Goal: Task Accomplishment & Management: Complete application form

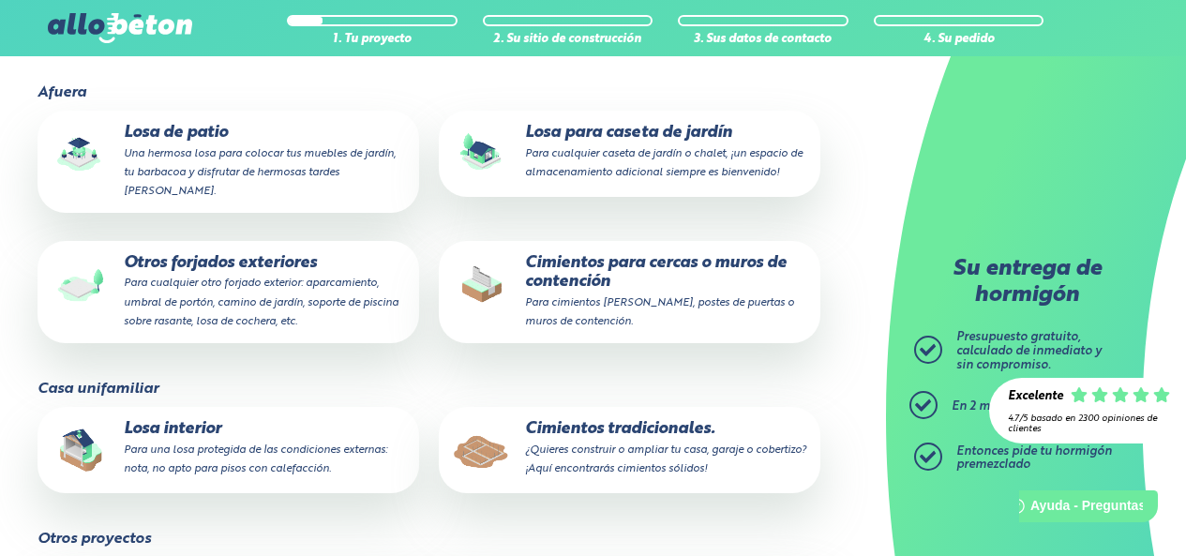
scroll to position [262, 0]
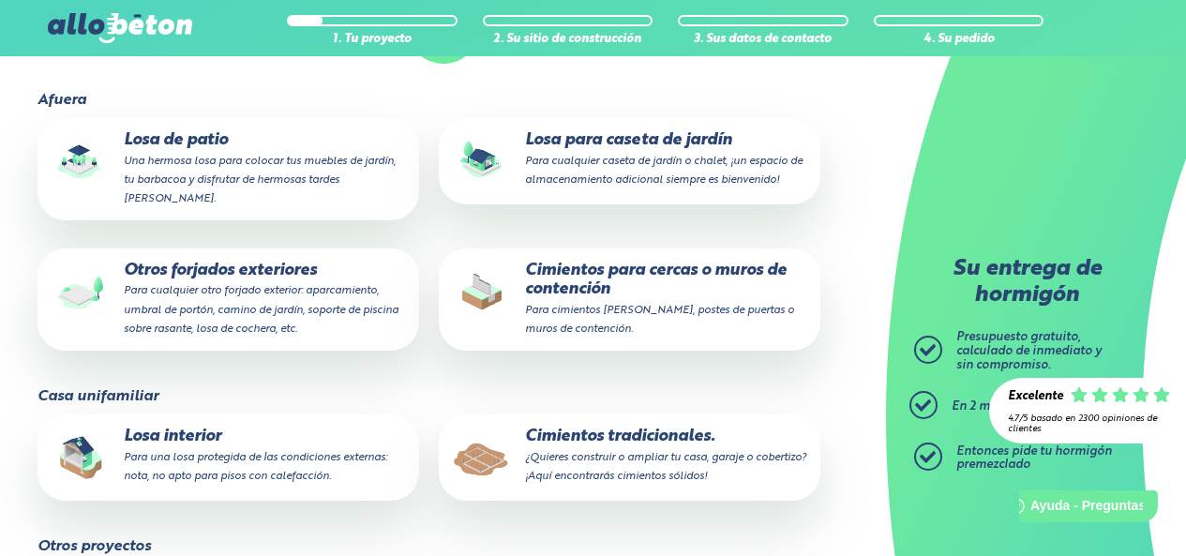
click at [230, 267] on p "Otros forjados exteriores Para cualquier otro forjado exterior: aparcamiento, u…" at bounding box center [228, 300] width 355 height 76
click at [0, 0] on input "Otros forjados exteriores Para cualquier otro forjado exterior: aparcamiento, u…" at bounding box center [0, 0] width 0 height 0
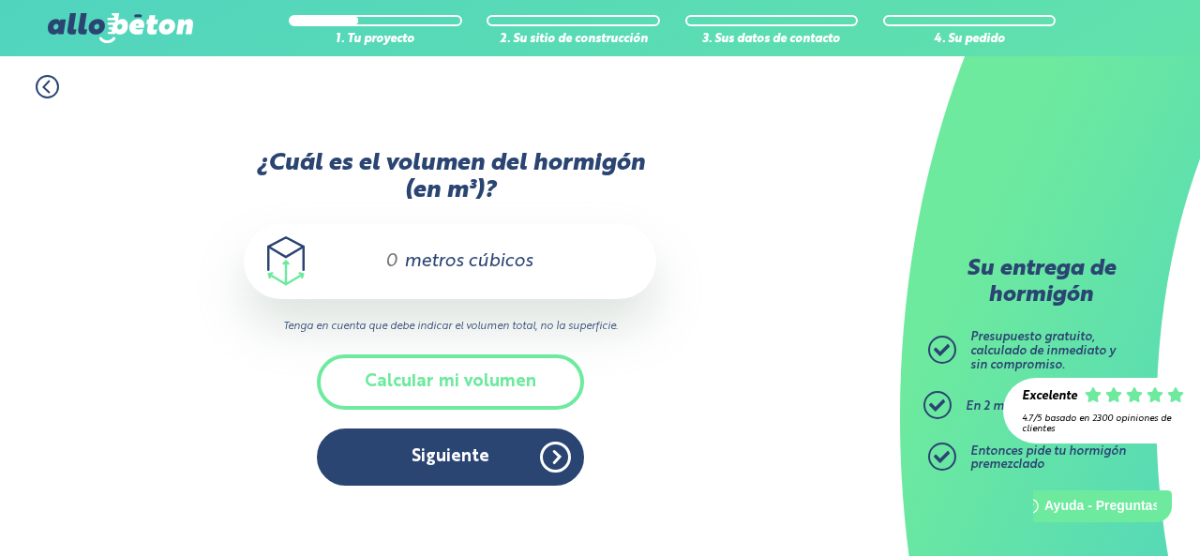
click at [467, 263] on font "metros cúbicos" at bounding box center [468, 261] width 128 height 19
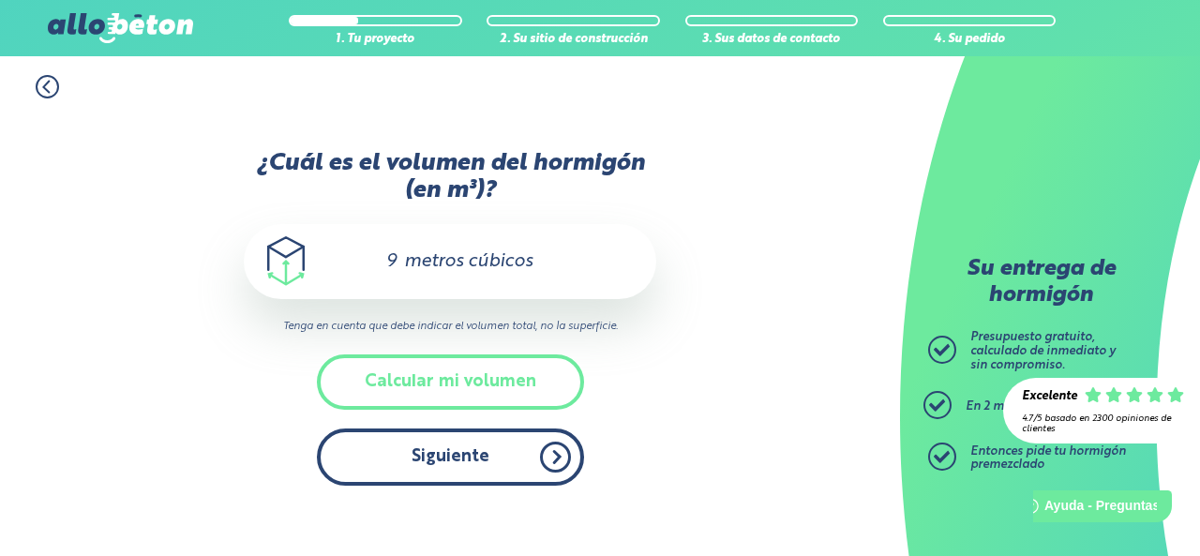
type input "9"
click at [544, 450] on button "Siguiente" at bounding box center [450, 456] width 267 height 57
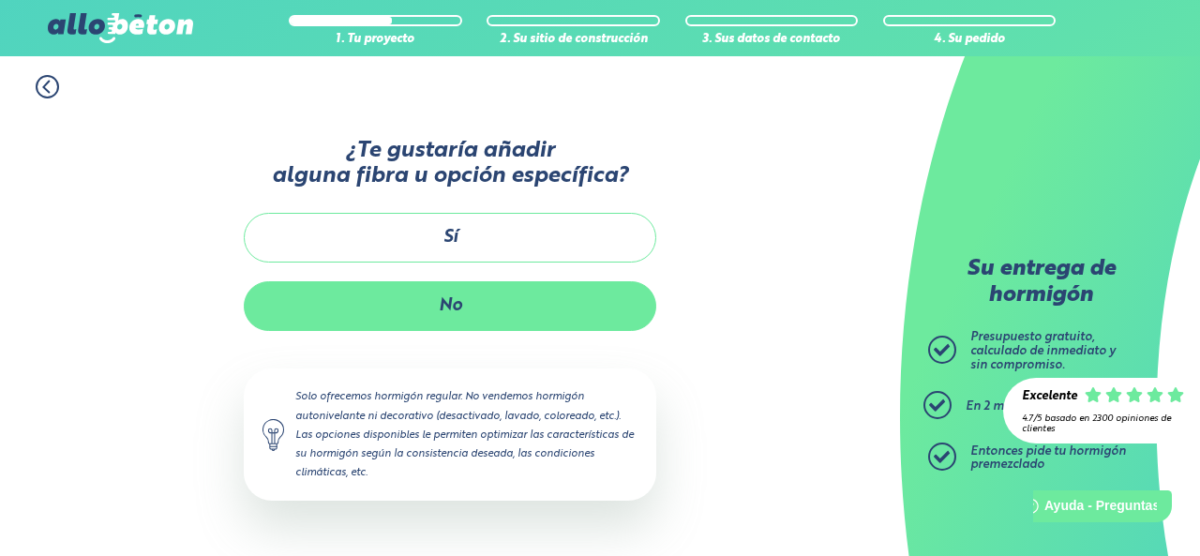
click at [457, 291] on button "No" at bounding box center [450, 306] width 412 height 50
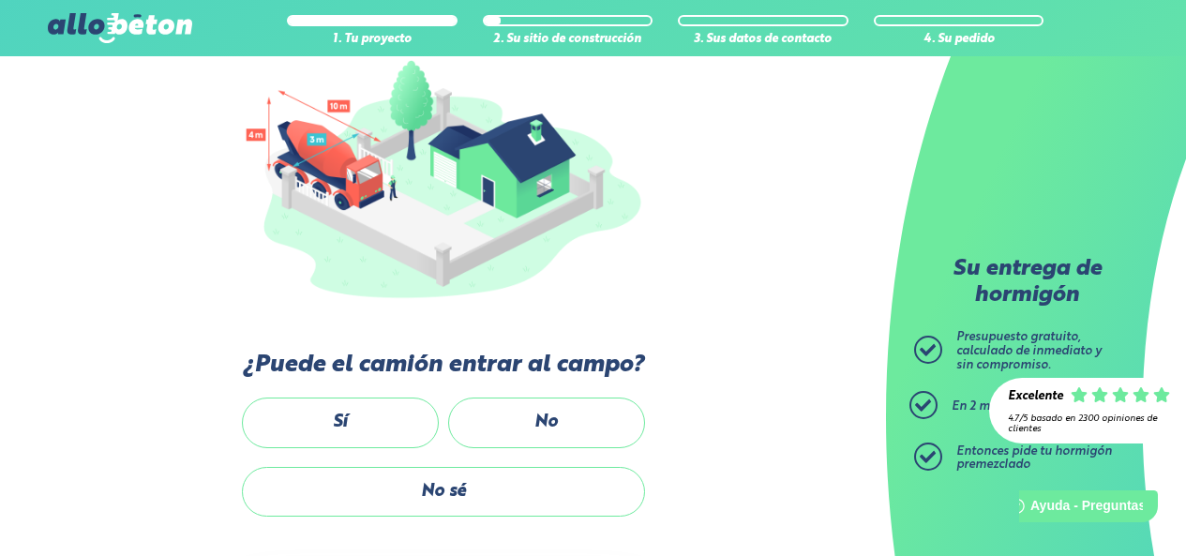
scroll to position [262, 0]
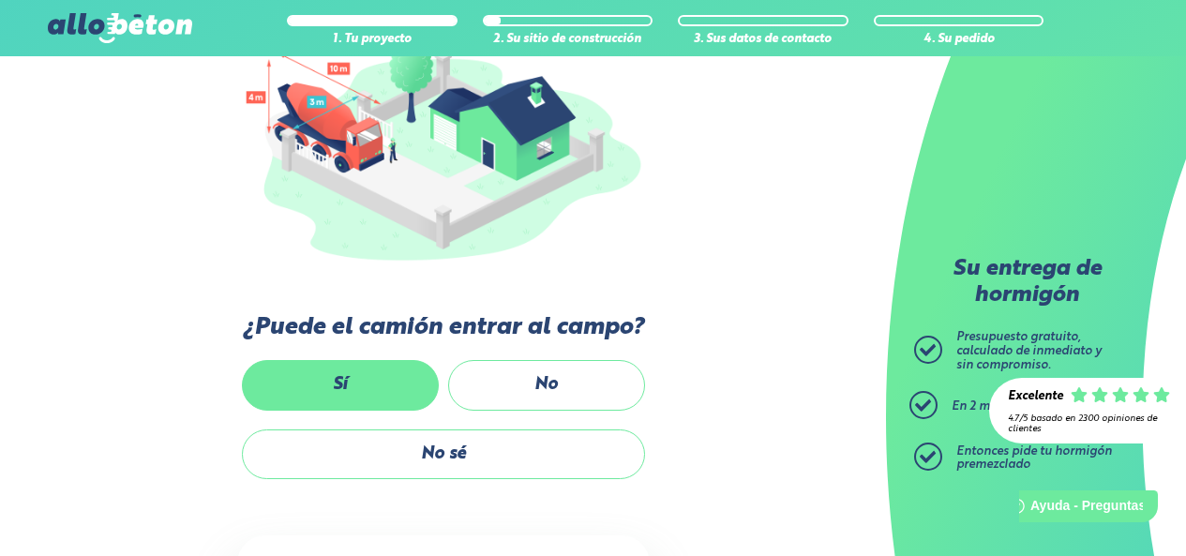
click at [346, 380] on font "Sí" at bounding box center [340, 384] width 14 height 17
click at [0, 0] on input "Sí" at bounding box center [0, 0] width 0 height 0
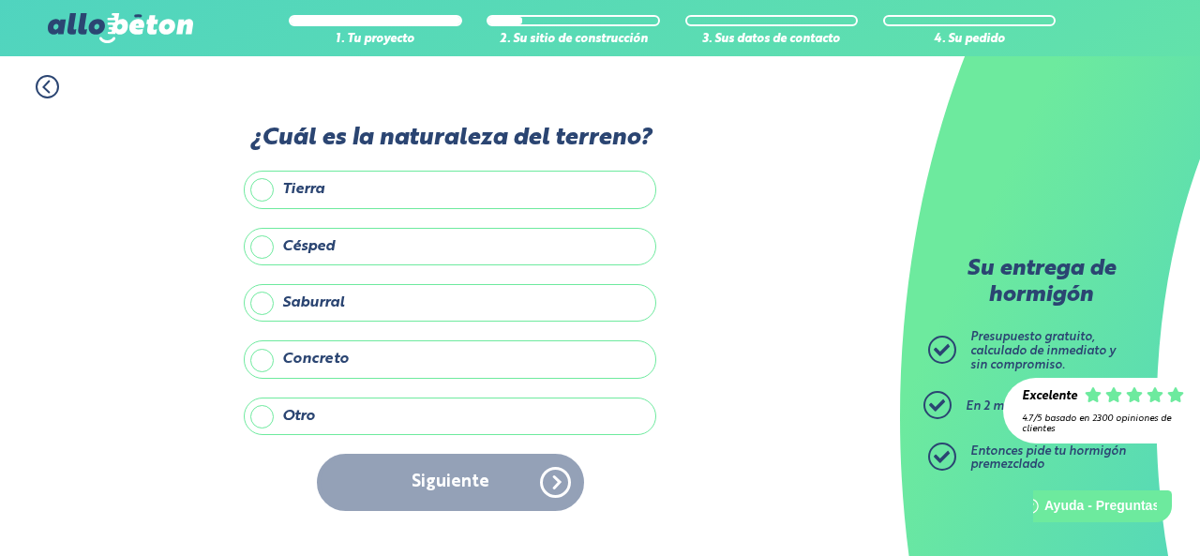
click at [262, 186] on label "Tierra" at bounding box center [450, 189] width 412 height 37
click at [0, 0] on input "Tierra" at bounding box center [0, 0] width 0 height 0
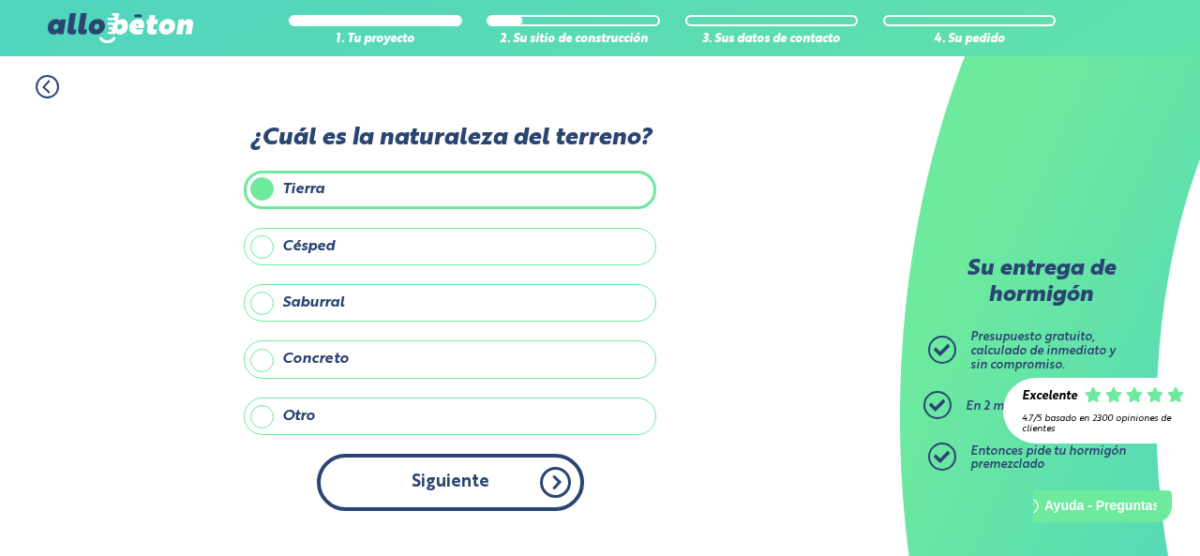
click at [548, 473] on button "Siguiente" at bounding box center [450, 482] width 267 height 57
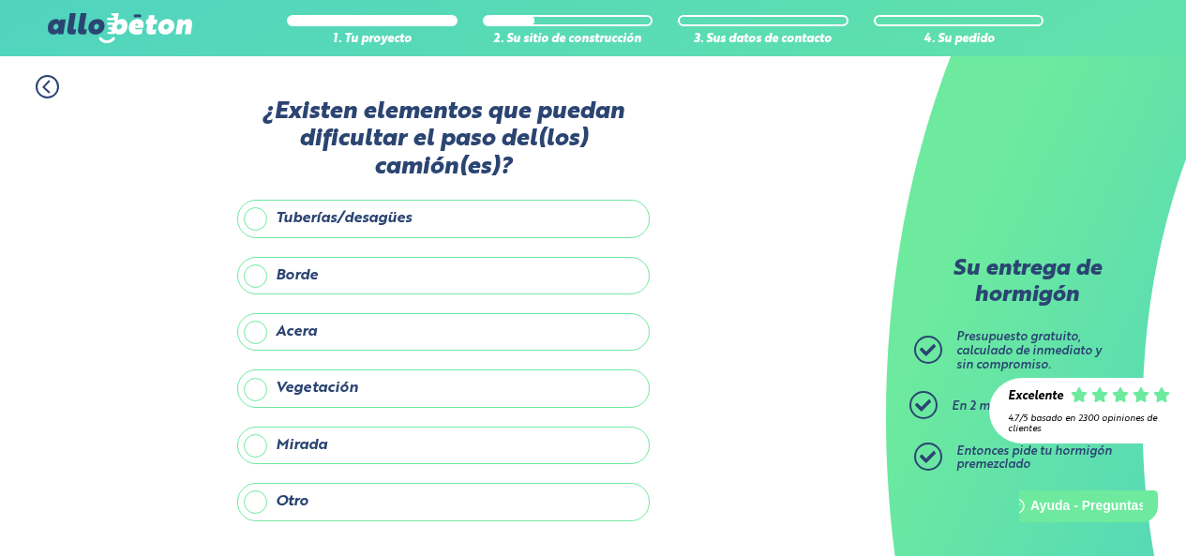
click at [827, 374] on div "1. Tu proyecto 2. Su sitio de construcción 3. Sus datos de contacto 4. Su pedid…" at bounding box center [443, 373] width 886 height 635
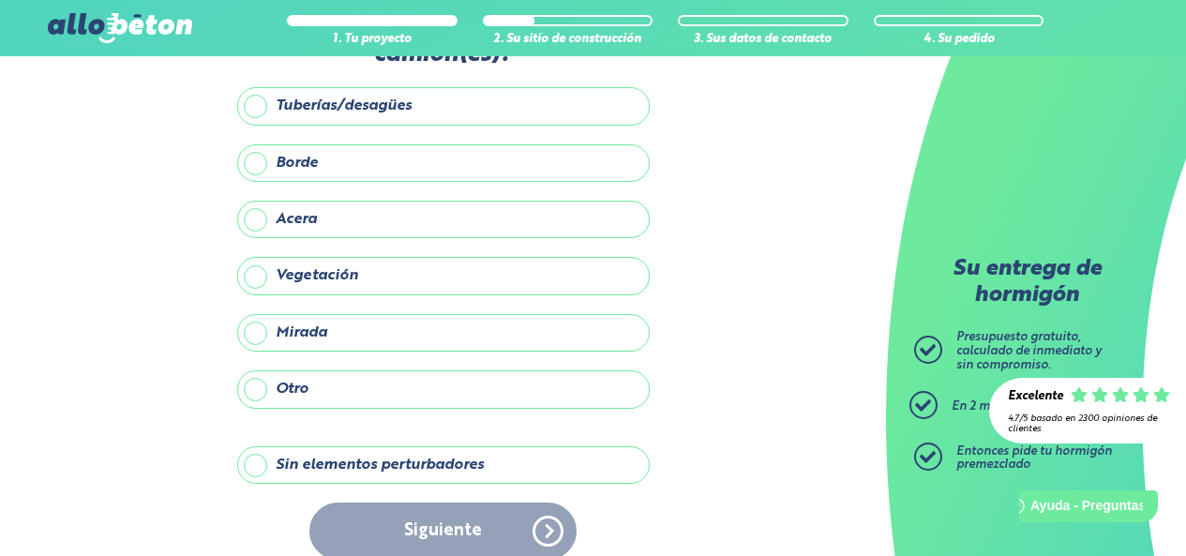
scroll to position [75, 0]
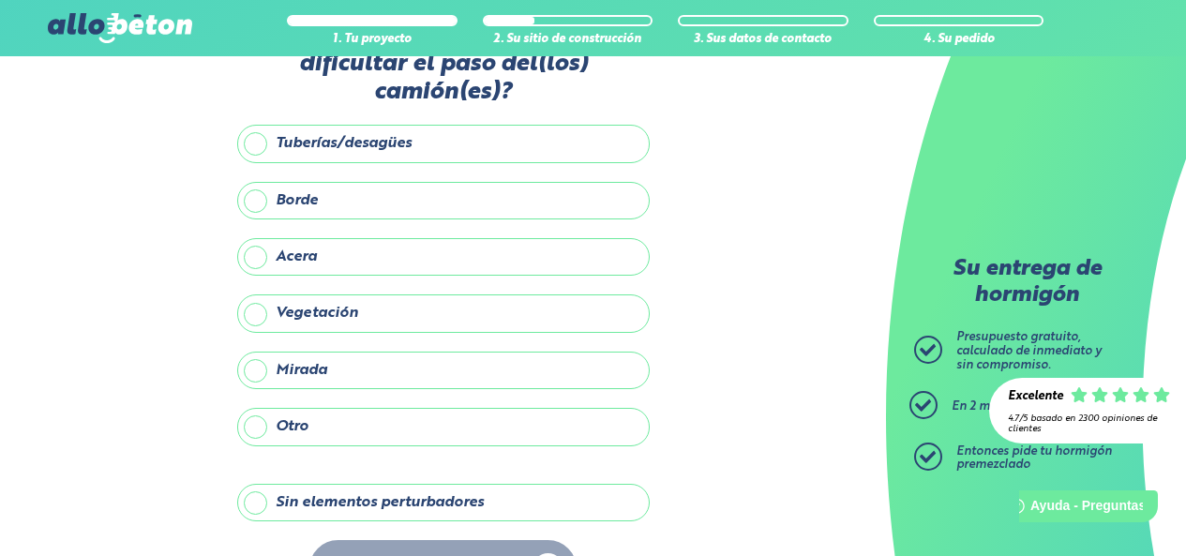
click at [256, 310] on label "Vegetación" at bounding box center [443, 312] width 412 height 37
click at [0, 0] on input "Vegetación" at bounding box center [0, 0] width 0 height 0
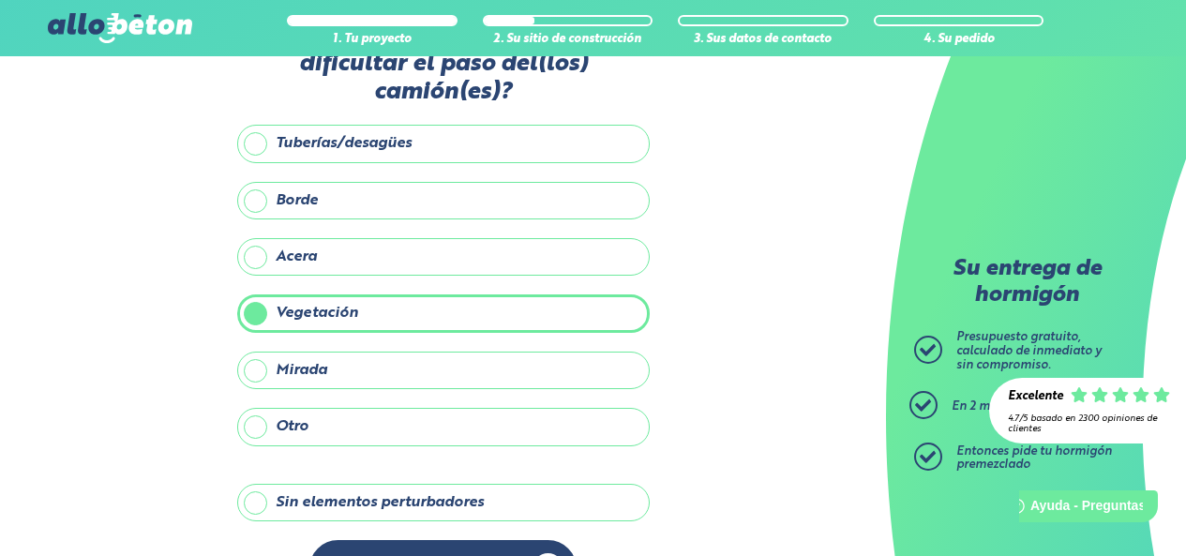
click at [757, 309] on div "1. Tu proyecto 2. Su sitio de construcción 3. Sus datos de contacto 4. Su pedid…" at bounding box center [443, 298] width 886 height 635
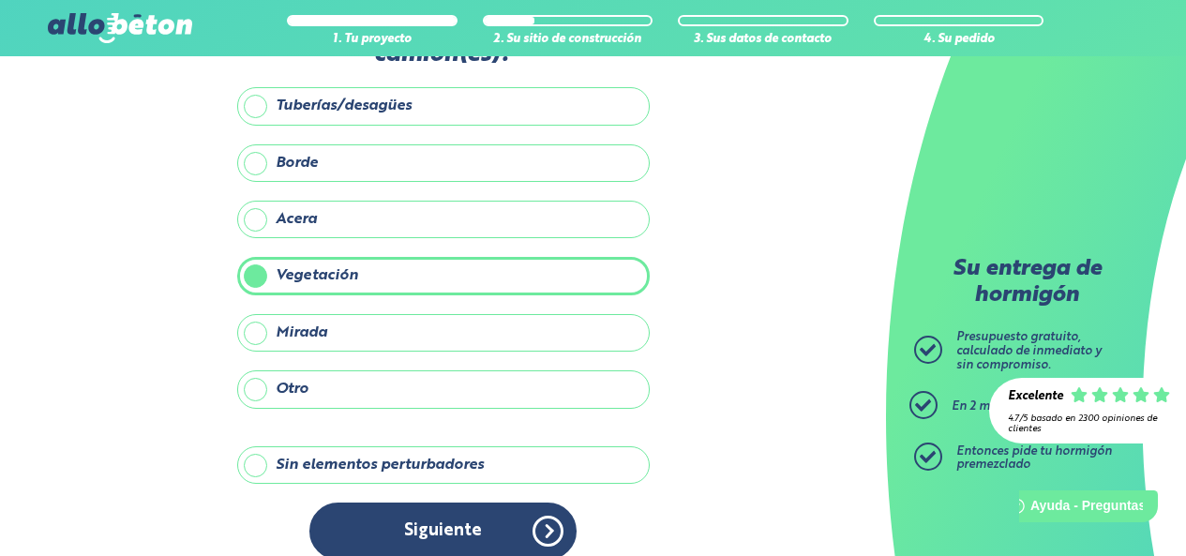
scroll to position [135, 0]
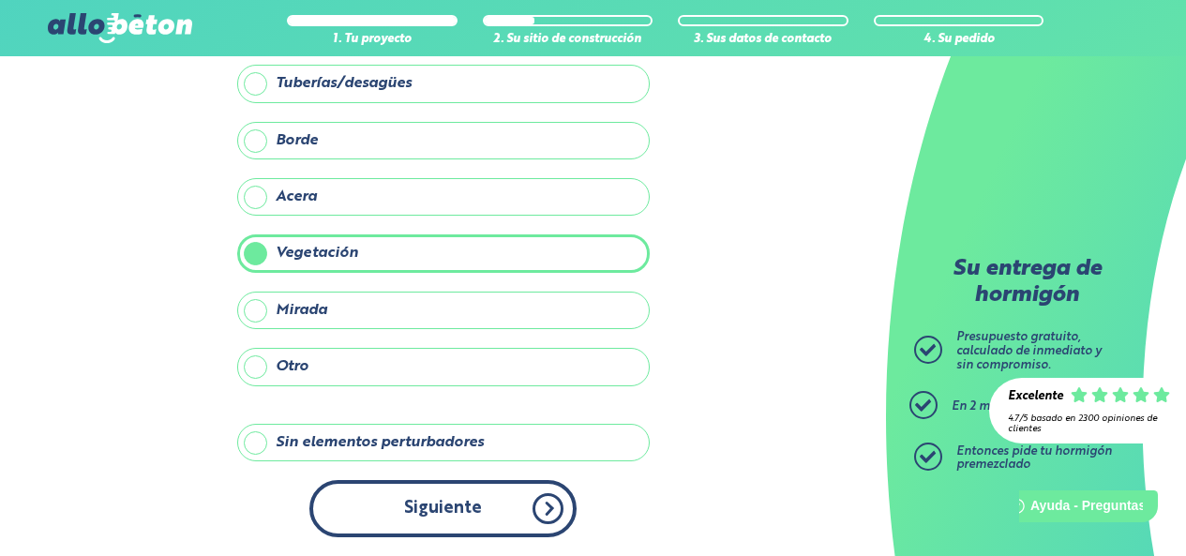
click at [498, 508] on button "Siguiente" at bounding box center [442, 508] width 267 height 57
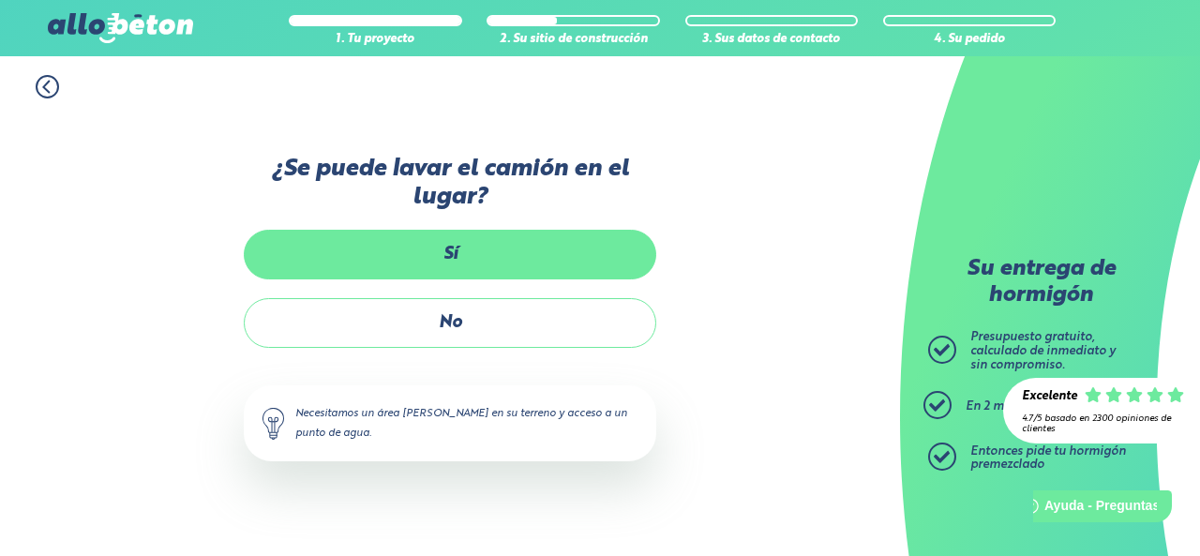
click at [462, 251] on label "Sí" at bounding box center [450, 255] width 412 height 50
click at [0, 0] on input "Sí" at bounding box center [0, 0] width 0 height 0
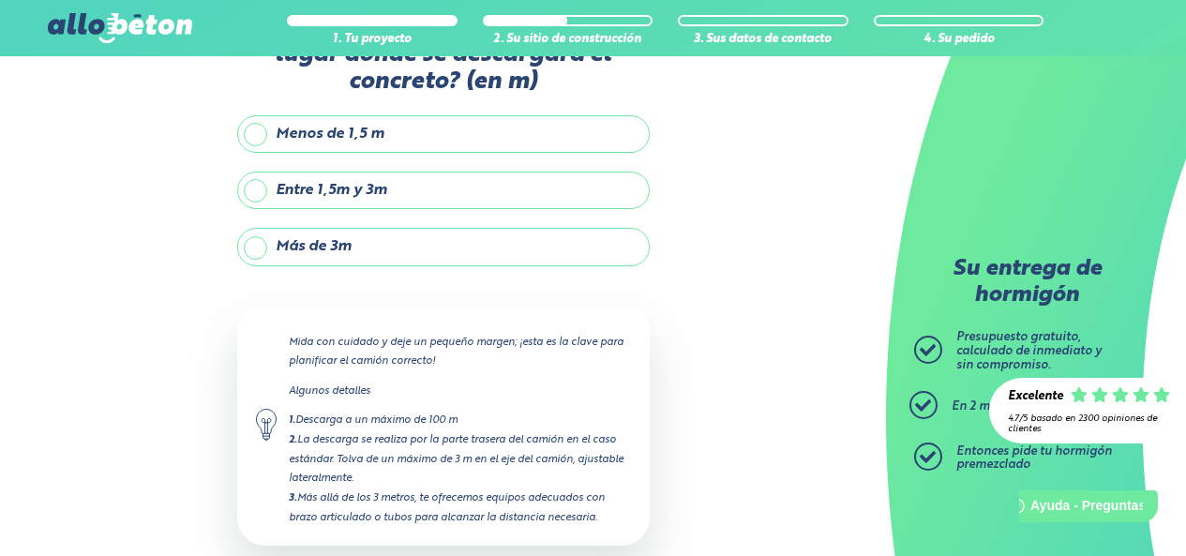
scroll to position [150, 0]
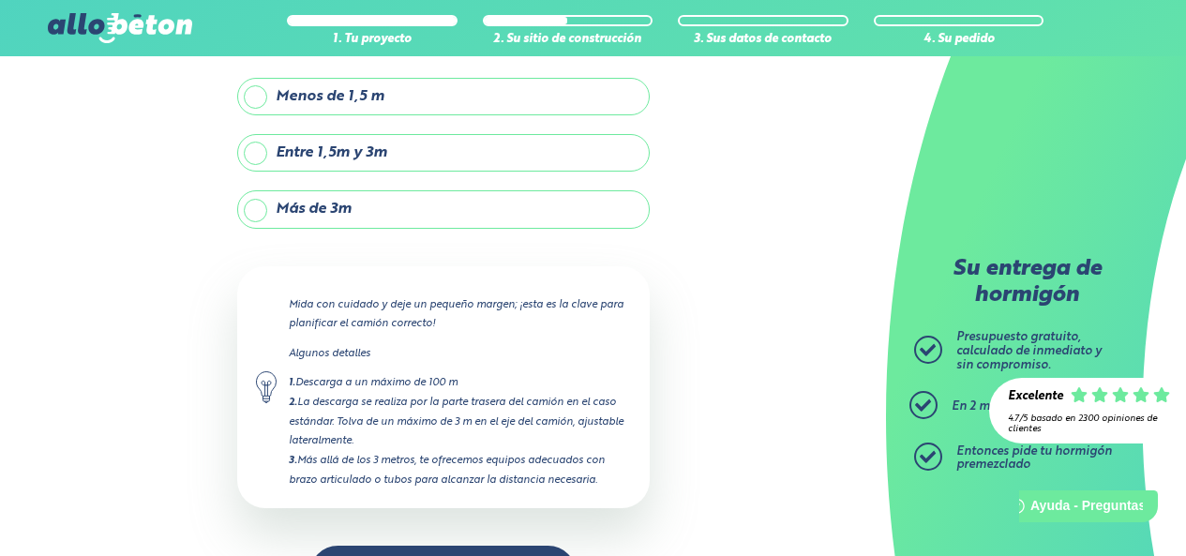
click at [256, 208] on label "Más de 3m" at bounding box center [443, 208] width 412 height 37
click at [0, 0] on input "Más de 3m" at bounding box center [0, 0] width 0 height 0
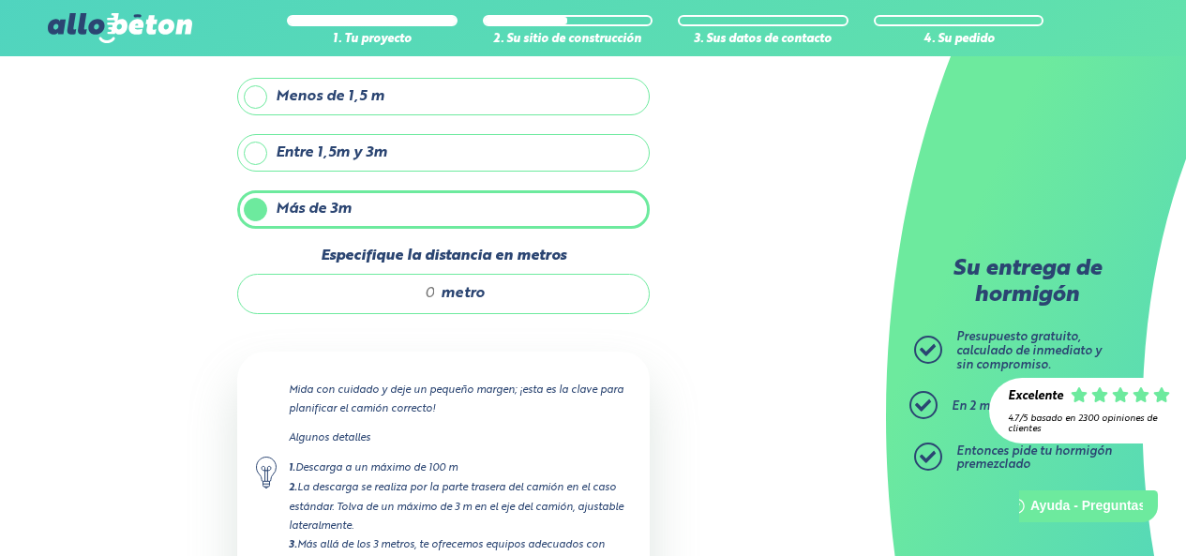
click at [443, 293] on font "metro" at bounding box center [463, 293] width 44 height 15
type input "6"
click at [713, 263] on div "1. Tu proyecto 2. Su sitio de construcción 3. Sus datos de contacto 4. Su pedid…" at bounding box center [443, 306] width 886 height 800
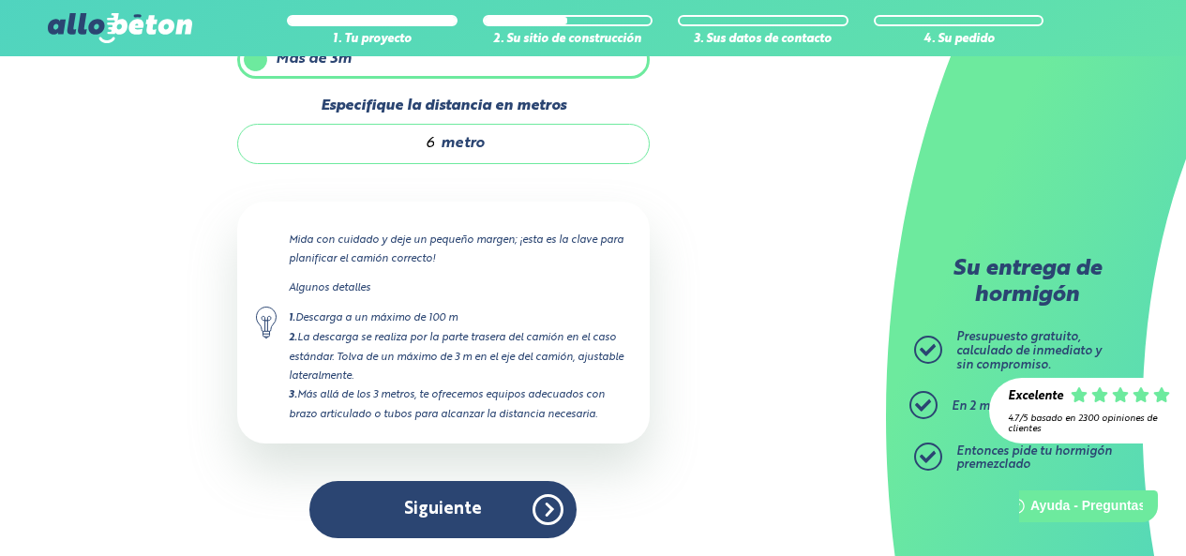
scroll to position [301, 0]
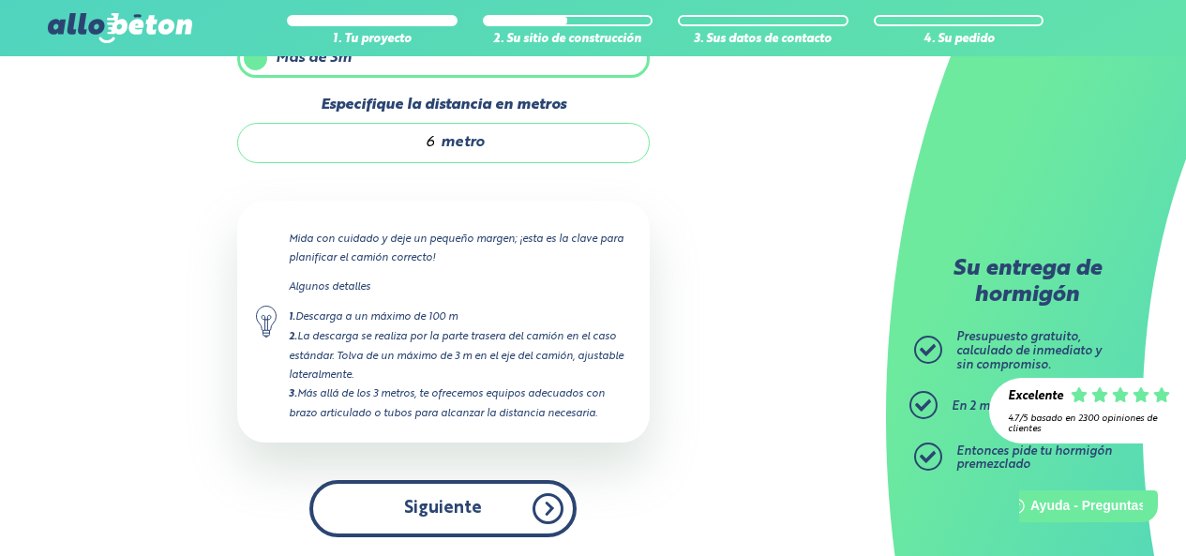
click at [548, 500] on button "Siguiente" at bounding box center [442, 508] width 267 height 57
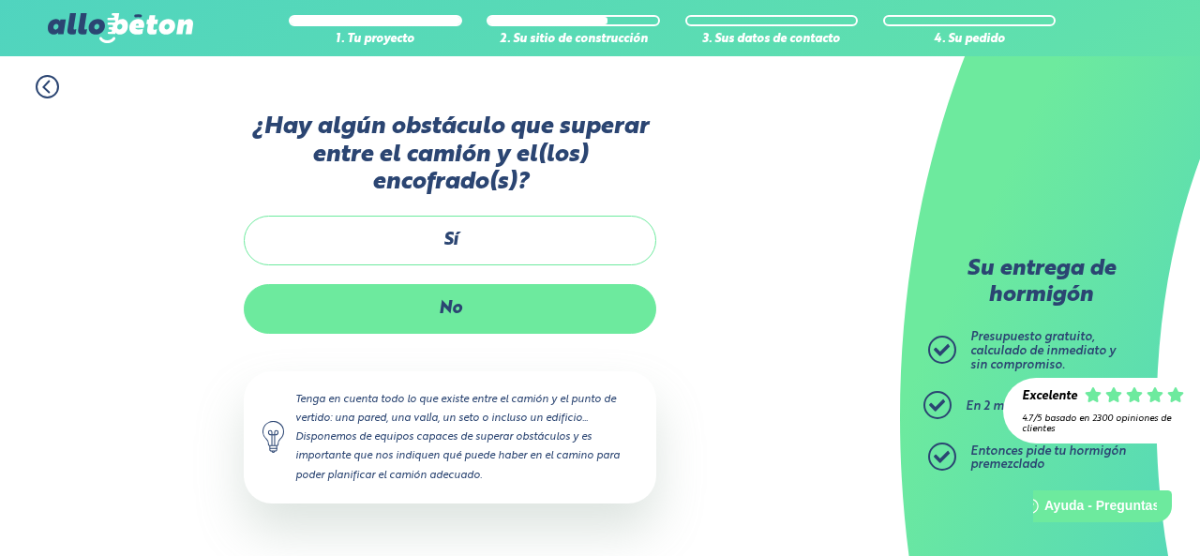
click at [450, 315] on font "No" at bounding box center [450, 308] width 23 height 17
click at [0, 0] on input "No" at bounding box center [0, 0] width 0 height 0
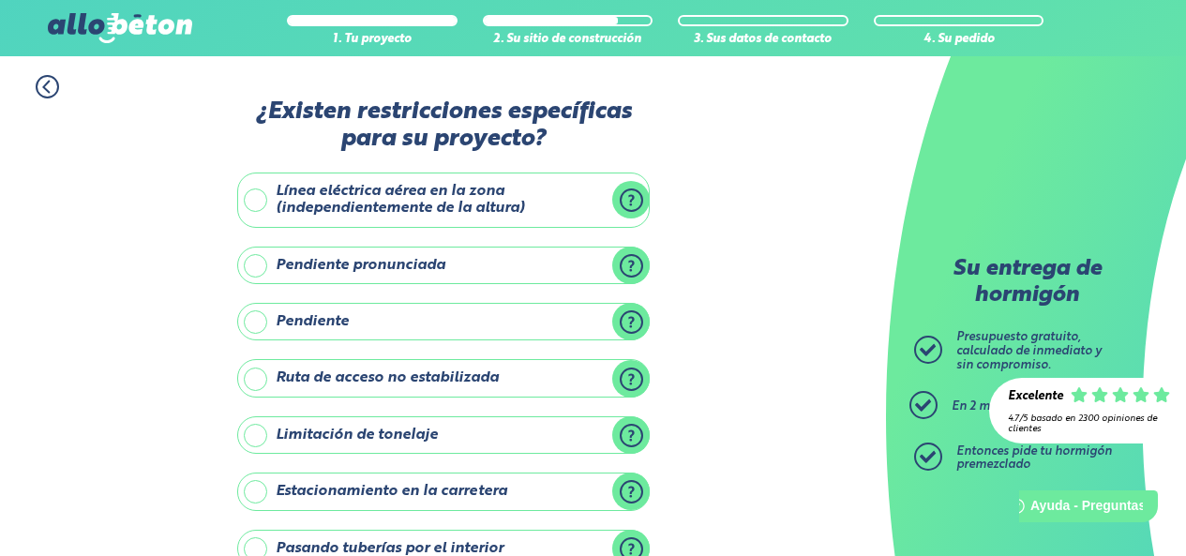
click at [740, 283] on div "1. Tu proyecto 2. Su sitio de construcción 3. Sus datos de contacto 4. Su pedid…" at bounding box center [443, 462] width 886 height 813
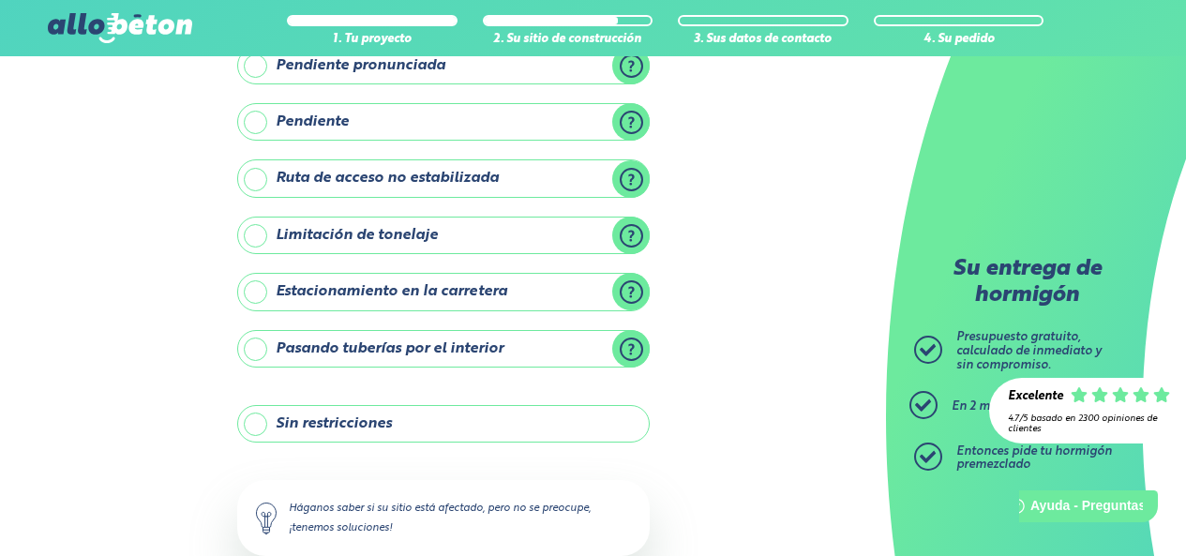
scroll to position [225, 0]
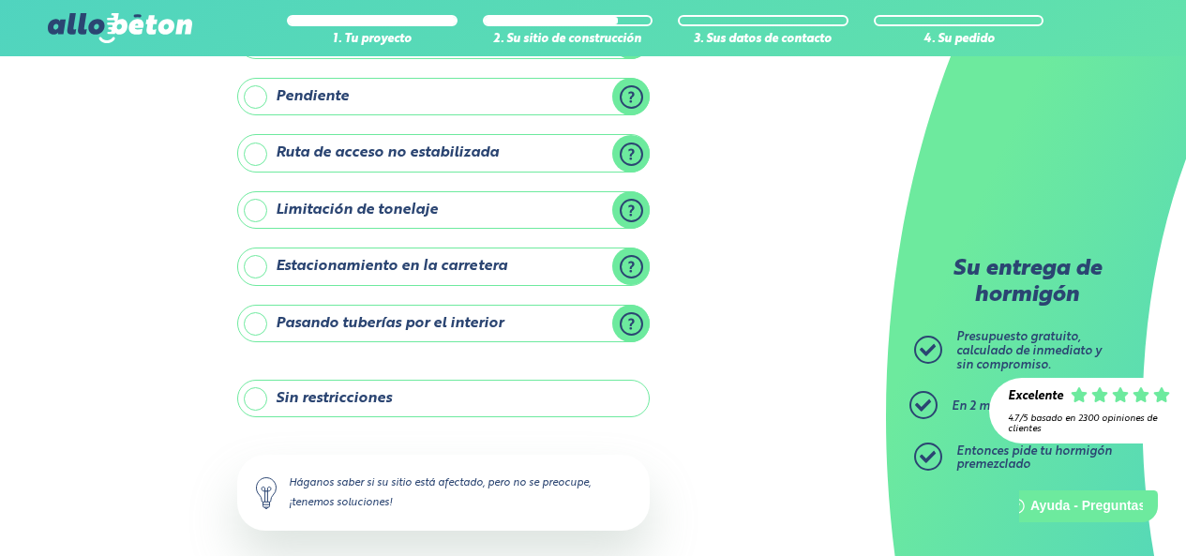
click at [258, 398] on label "Sin restricciones" at bounding box center [443, 398] width 412 height 37
click at [0, 0] on input "Sin restricciones" at bounding box center [0, 0] width 0 height 0
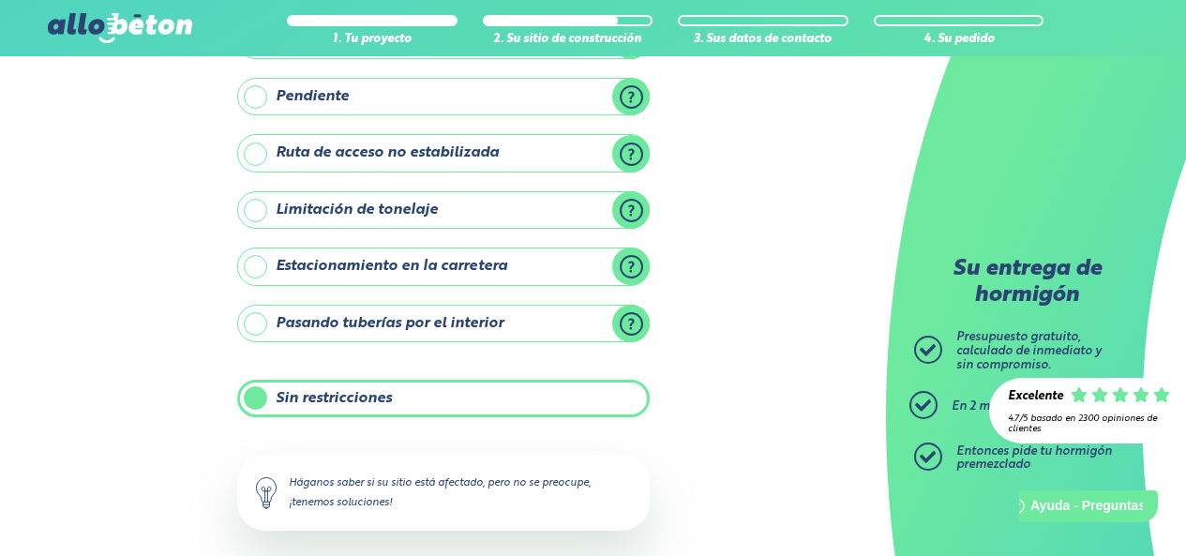
click at [758, 404] on div "1. Tu proyecto 2. Su sitio de construcción 3. Sus datos de contacto 4. Su pedid…" at bounding box center [443, 237] width 886 height 813
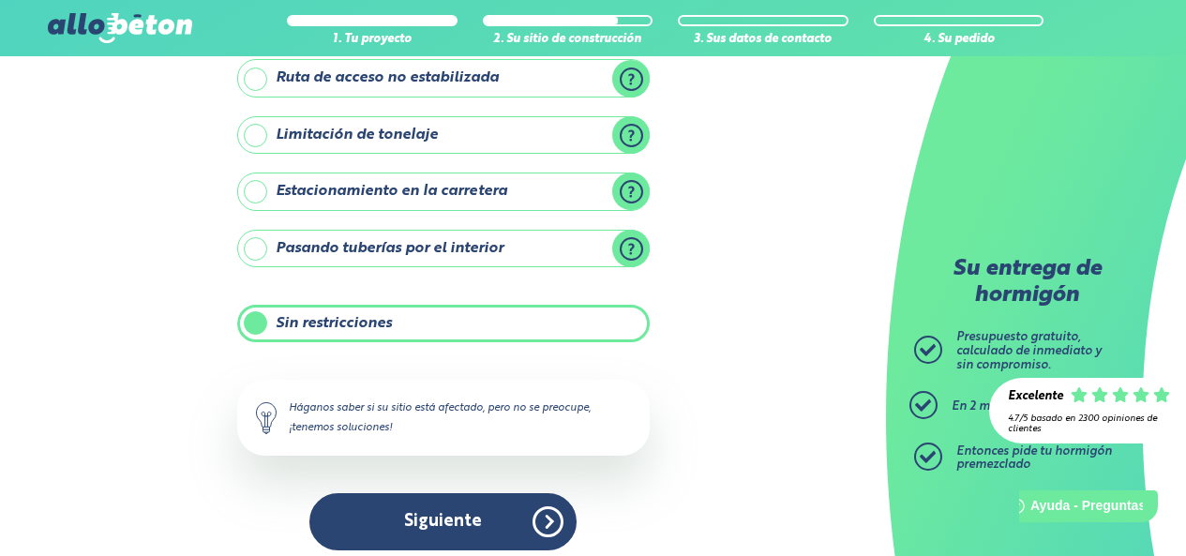
scroll to position [313, 0]
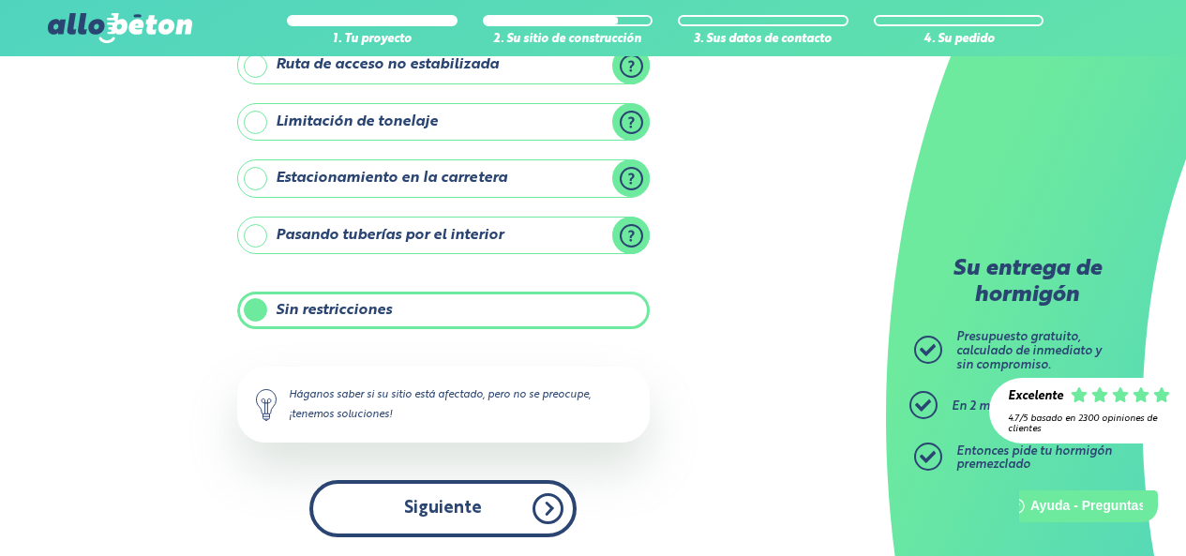
click at [523, 502] on button "Siguiente" at bounding box center [442, 508] width 267 height 57
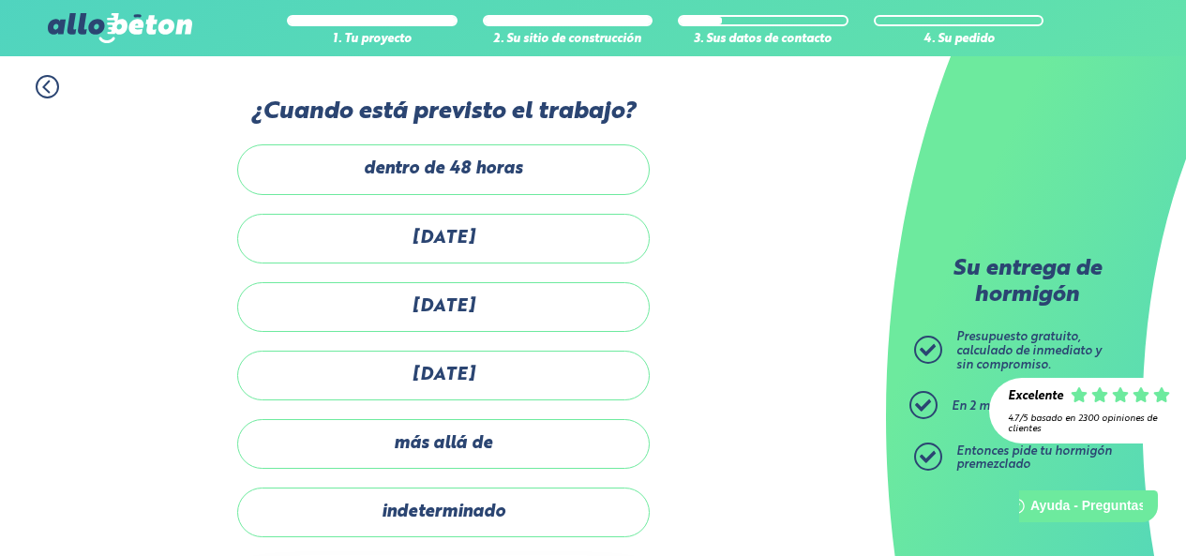
scroll to position [37, 0]
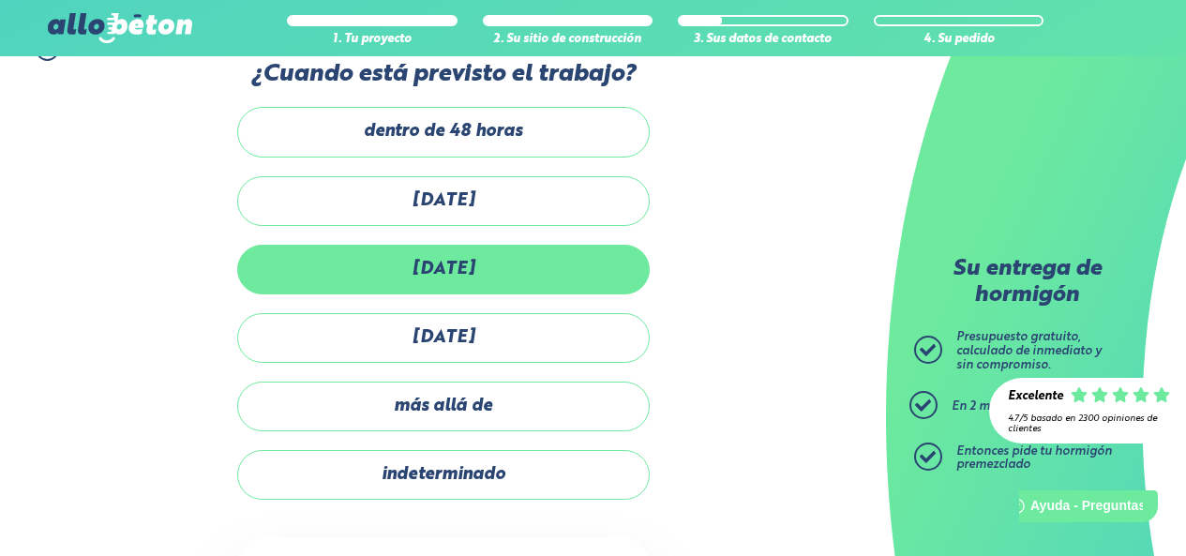
click at [469, 261] on font "dentro de 30 días" at bounding box center [443, 269] width 64 height 17
click at [0, 0] on input "dentro de 30 días" at bounding box center [0, 0] width 0 height 0
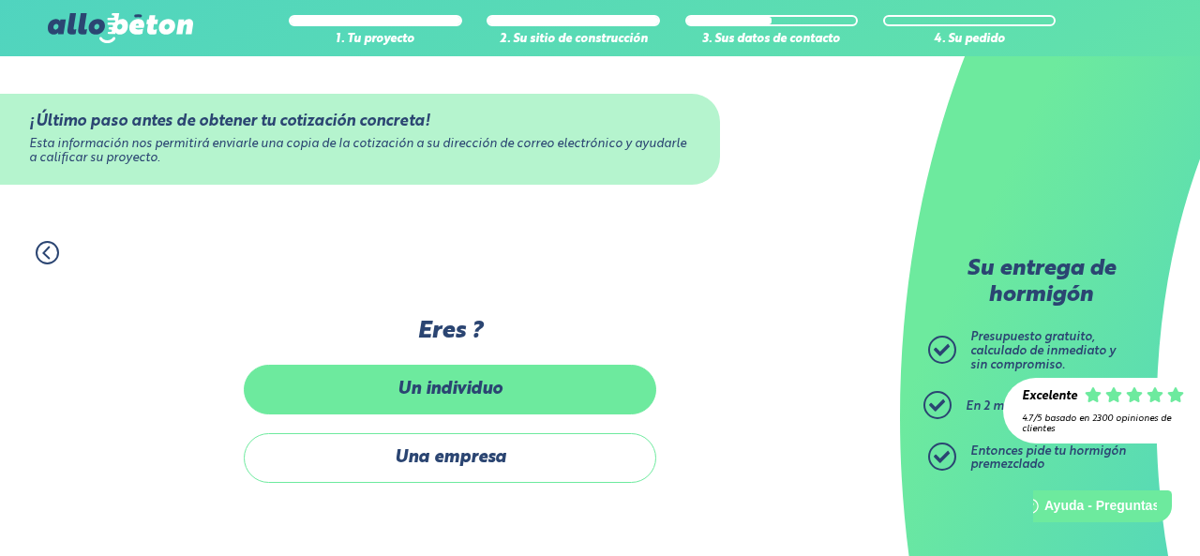
click at [490, 385] on font "Un individuo" at bounding box center [449, 389] width 105 height 17
click at [0, 0] on input "Un individuo" at bounding box center [0, 0] width 0 height 0
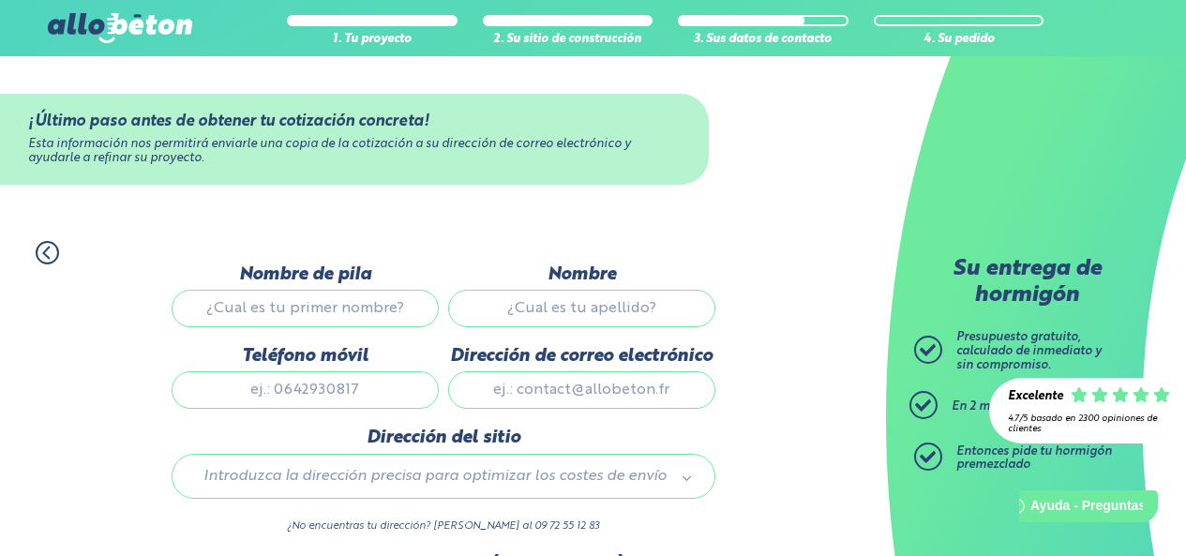
click at [815, 223] on div "1. Tu proyecto 2. Su sitio de construcción 3. Sus datos de contacto 4. Su pedido" at bounding box center [443, 243] width 886 height 42
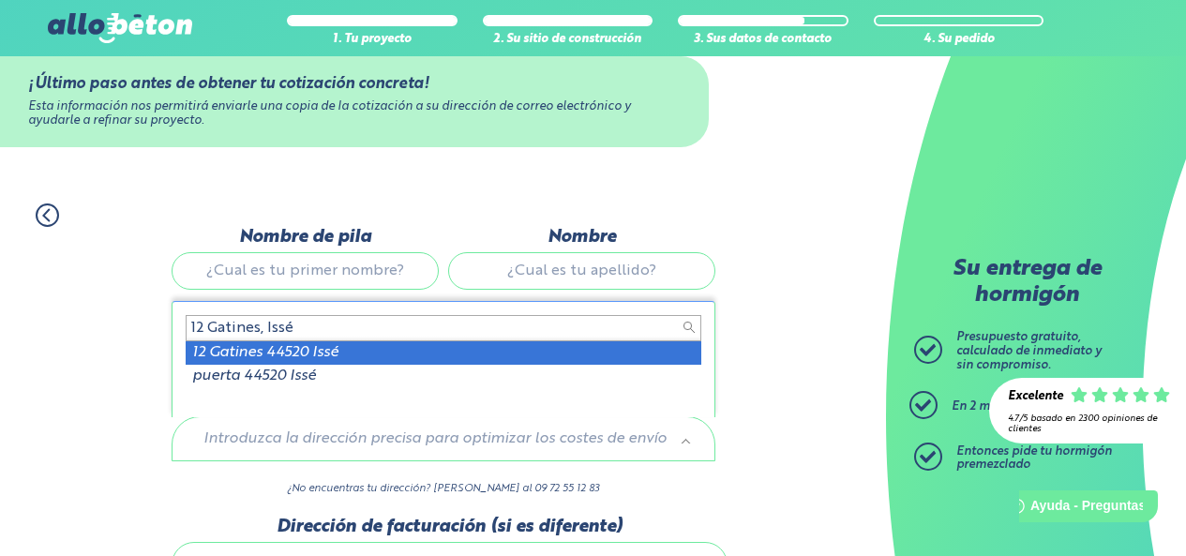
type input "12 Gatines, Issé"
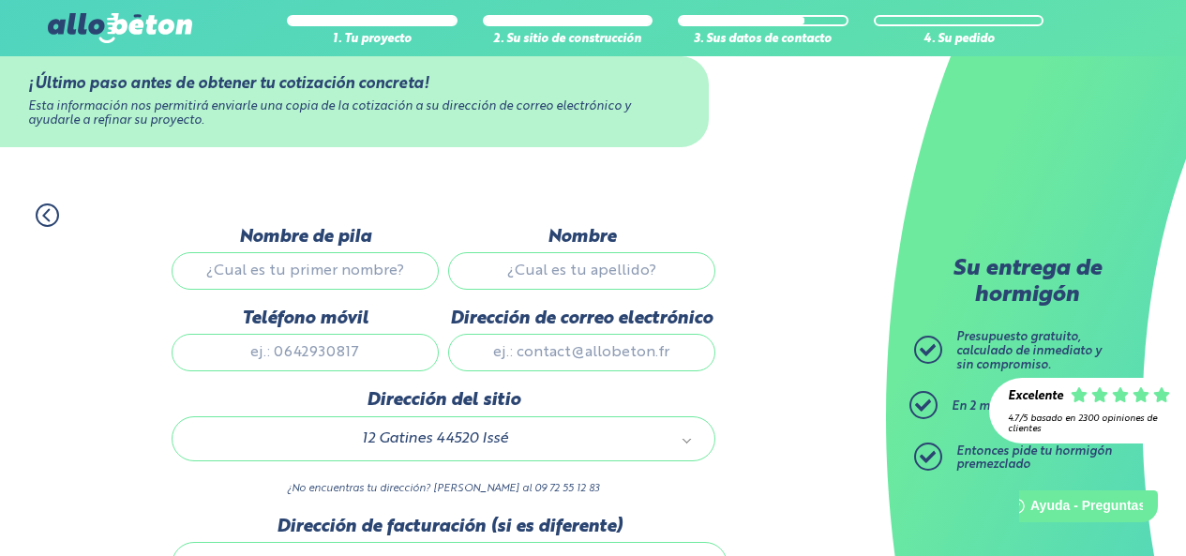
click at [326, 276] on input "Nombre de pila" at bounding box center [305, 270] width 267 height 37
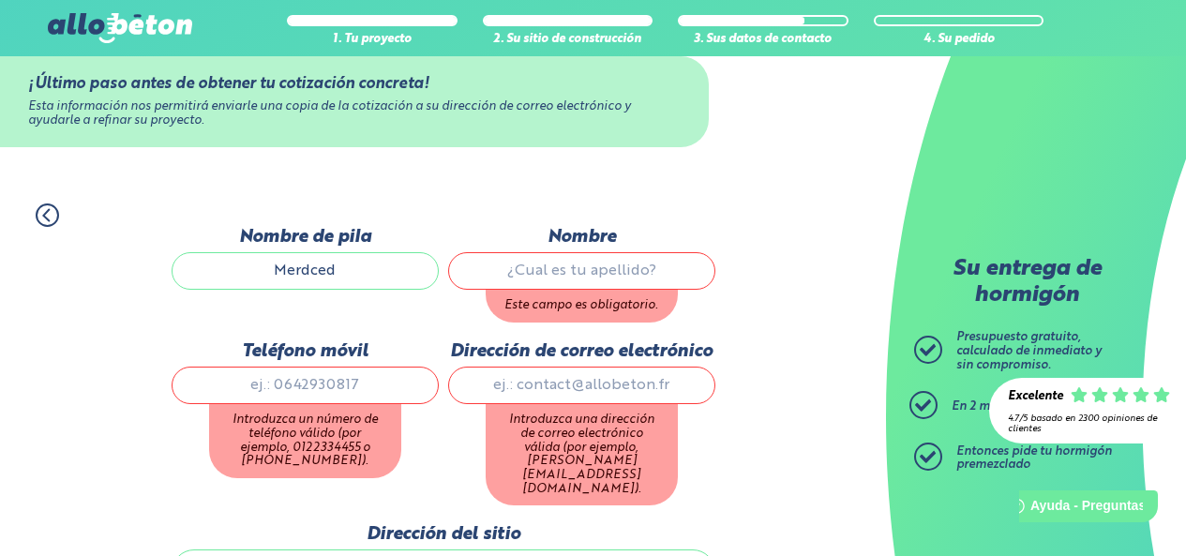
click at [347, 281] on input "Merdced" at bounding box center [305, 270] width 267 height 37
type input "Mercedes"
click at [531, 267] on input "Nombre" at bounding box center [581, 270] width 267 height 37
type input "Espinosa"
click at [576, 388] on div "Dirección de correo electrónico Introduzca una dirección de correo electrónico …" at bounding box center [581, 433] width 277 height 184
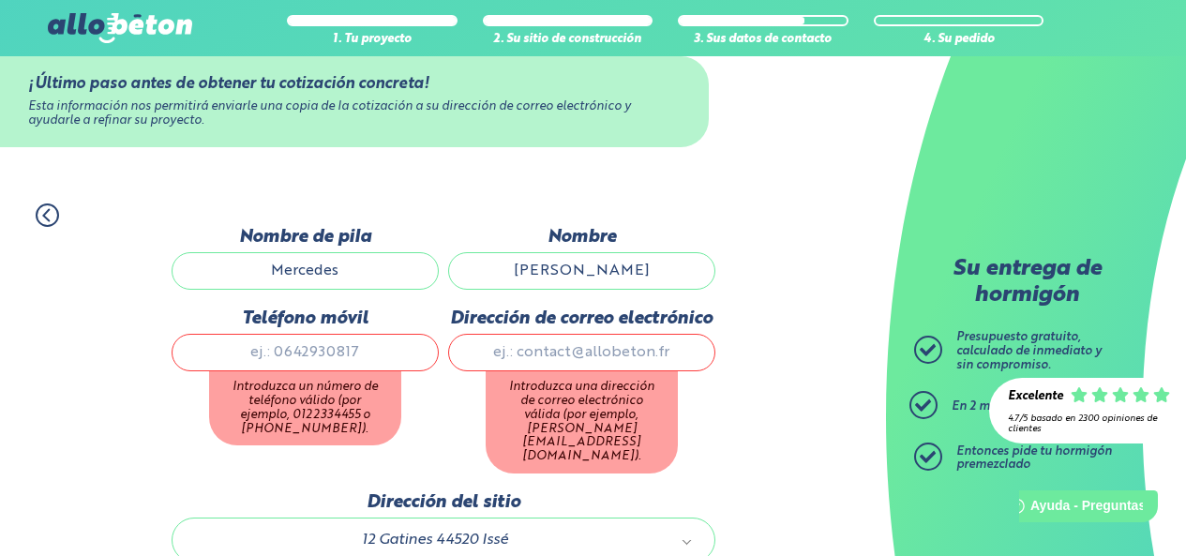
type input "mercedes.espinosa75@gmail.com"
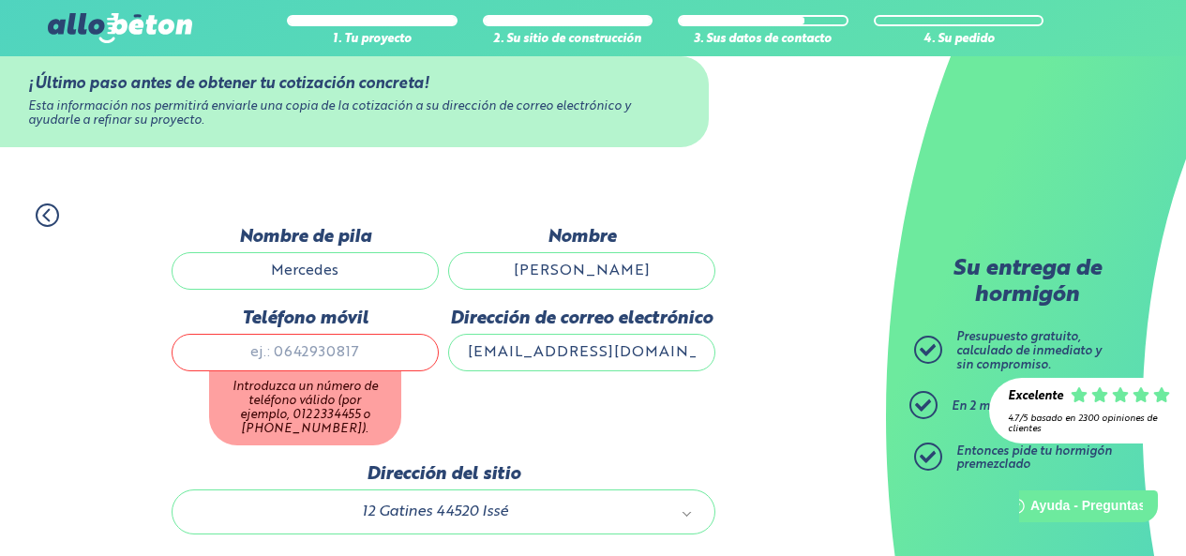
click at [444, 407] on div "Dirección de correo electrónico mercedes.espinosa75@gmail.com" at bounding box center [581, 386] width 277 height 156
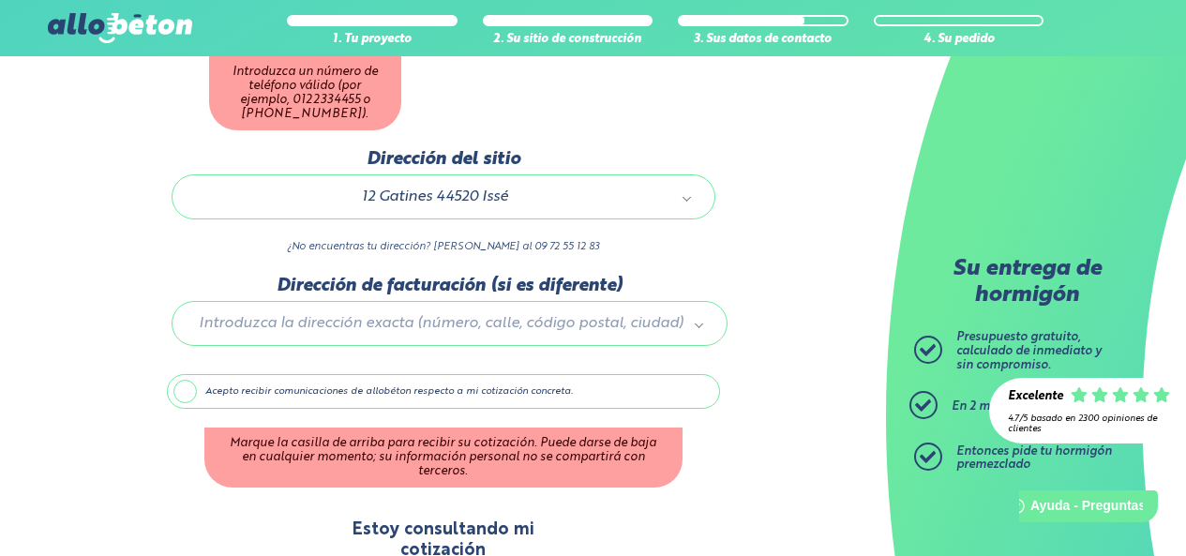
scroll to position [90, 0]
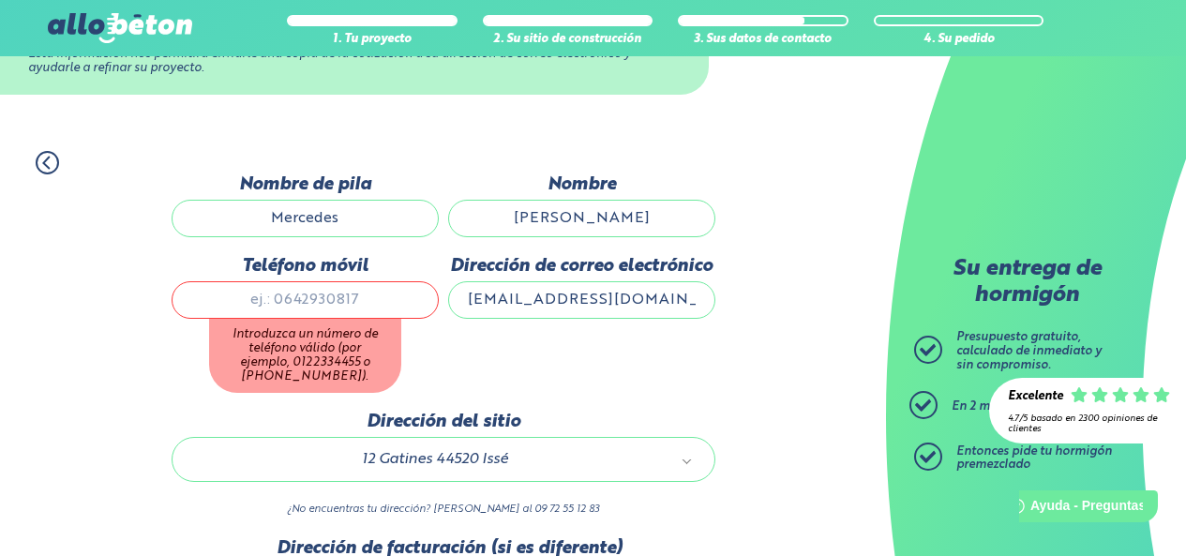
click at [331, 302] on input "Teléfono móvil" at bounding box center [305, 299] width 267 height 37
click at [493, 335] on div "Dirección de correo electrónico mercedes.espinosa75@gmail.com" at bounding box center [581, 334] width 277 height 156
click at [538, 368] on div "Dirección de correo electrónico mercedes.espinosa75@gmail.com" at bounding box center [581, 334] width 277 height 156
click at [283, 302] on input "0034627523734" at bounding box center [305, 299] width 267 height 37
click at [490, 385] on div "Dirección de correo electrónico mercedes.espinosa75@gmail.com" at bounding box center [581, 334] width 277 height 156
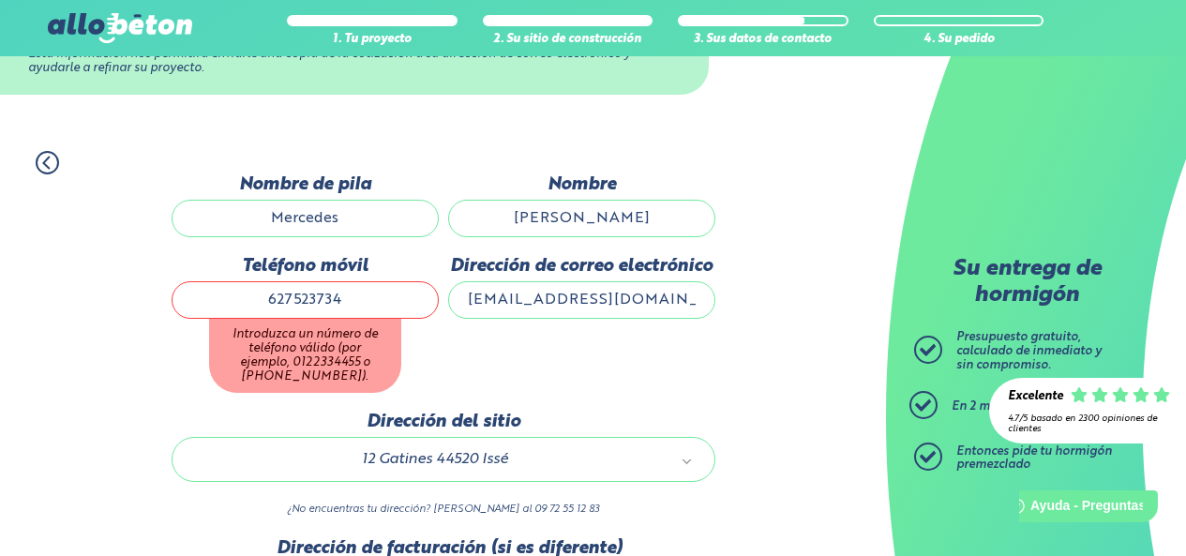
click at [575, 294] on input "mercedes.espinosa75@gmail.com" at bounding box center [581, 299] width 267 height 37
click at [394, 209] on input "Mercedes" at bounding box center [305, 218] width 267 height 37
click at [260, 300] on input "627523734" at bounding box center [305, 299] width 267 height 37
type input "+34627523734"
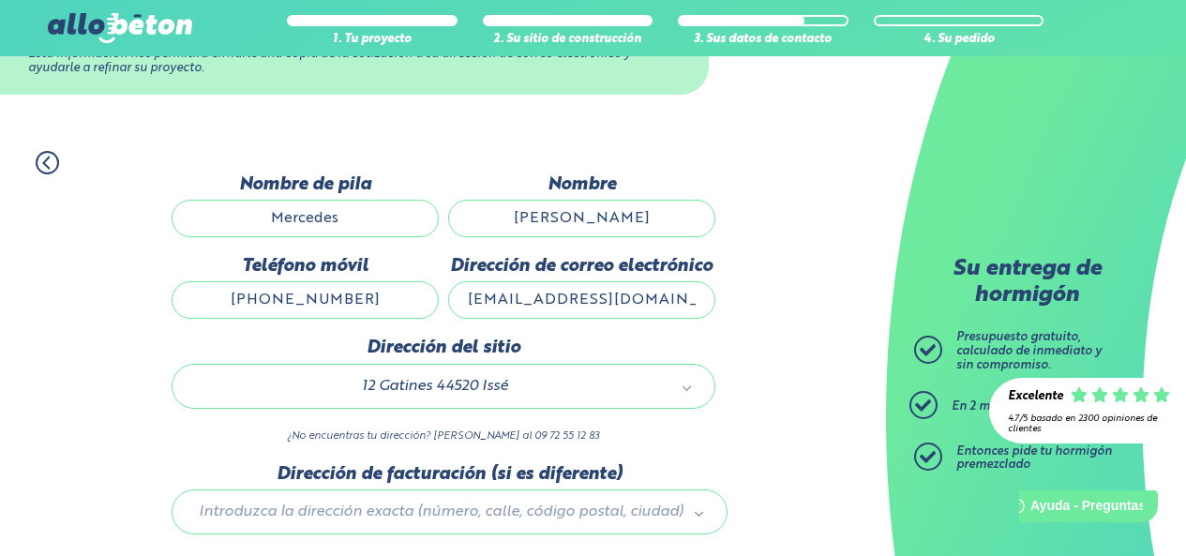
click at [467, 302] on input "mercedes.espinosa75@gmail.com" at bounding box center [581, 299] width 267 height 37
click at [838, 230] on div "1. Tu proyecto 2. Su sitio de construcción 3. Sus datos de contacto 4. Su pedid…" at bounding box center [443, 457] width 886 height 650
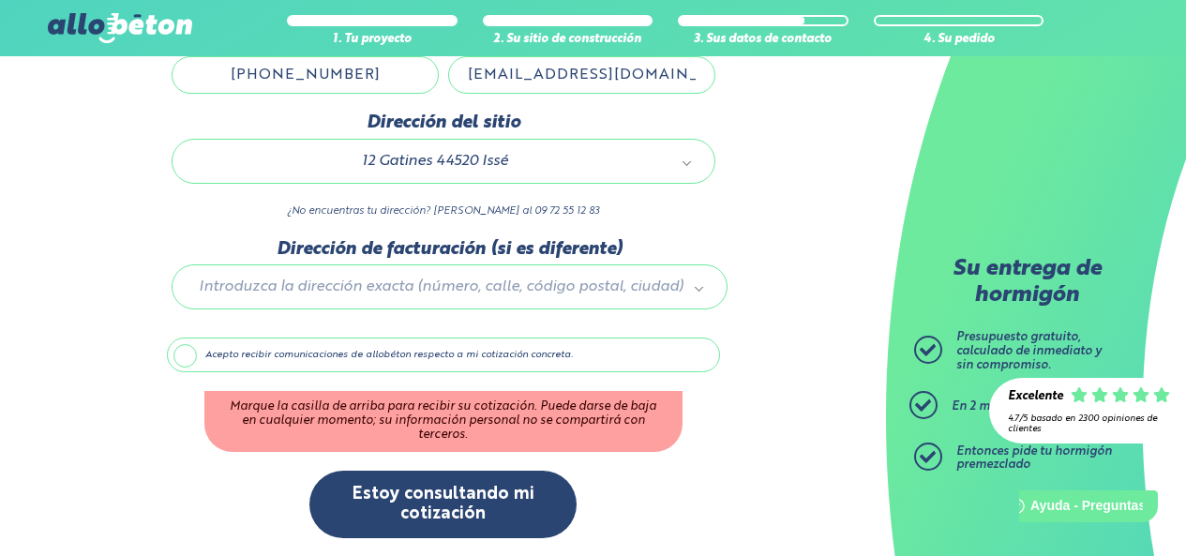
scroll to position [316, 0]
click at [186, 349] on label "Acepto recibir comunicaciones de allobéton respecto a mi cotización concreta." at bounding box center [443, 354] width 553 height 36
click at [0, 0] on input "Acepto recibir comunicaciones de allobéton respecto a mi cotización concreta." at bounding box center [0, 0] width 0 height 0
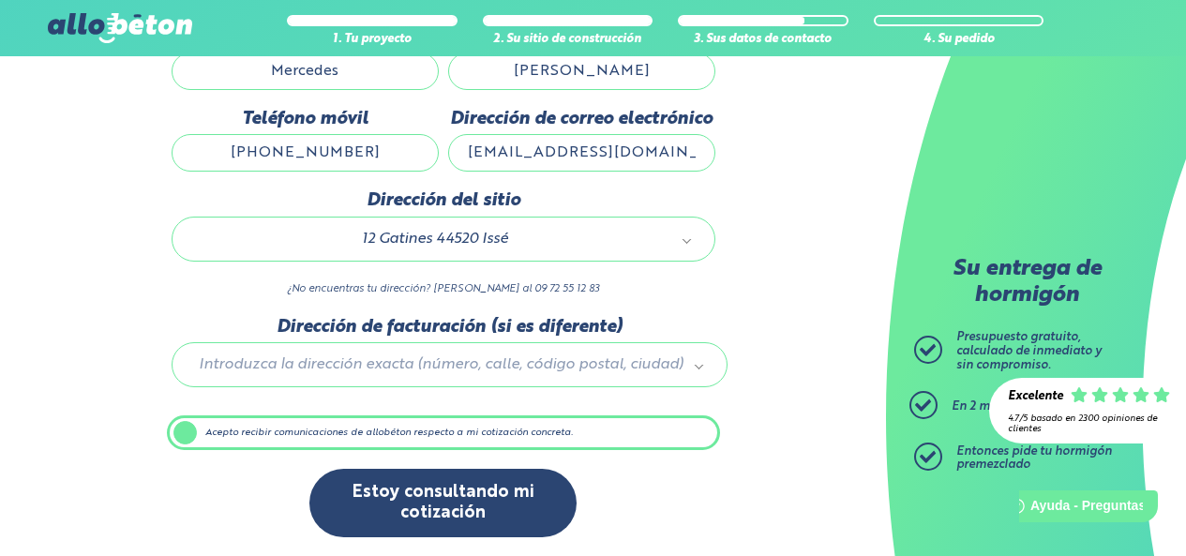
scroll to position [237, 0]
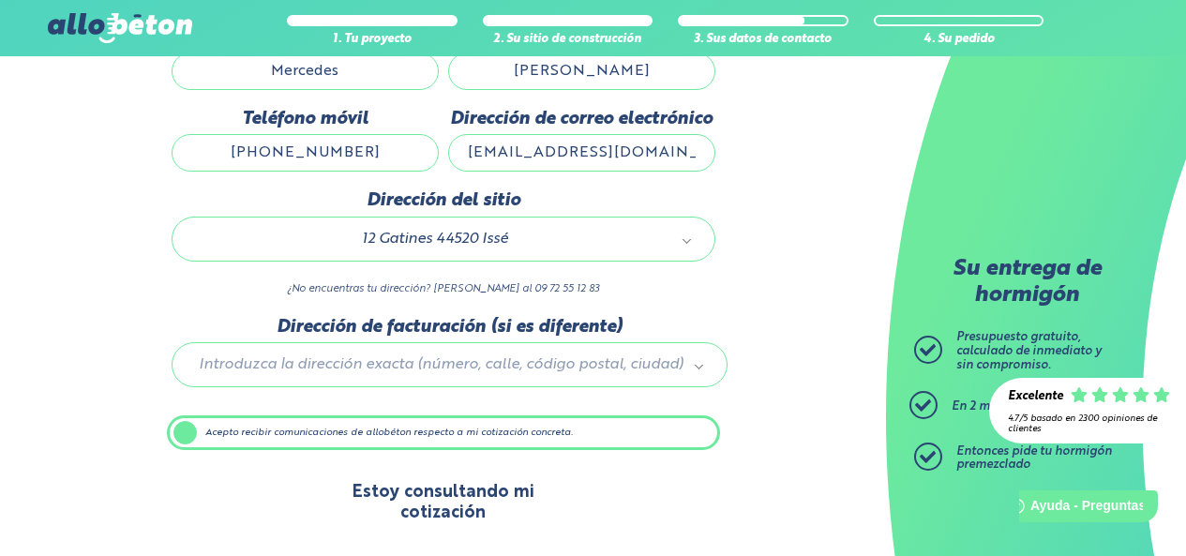
click at [440, 497] on font "Estoy consultando mi cotización" at bounding box center [443, 502] width 182 height 37
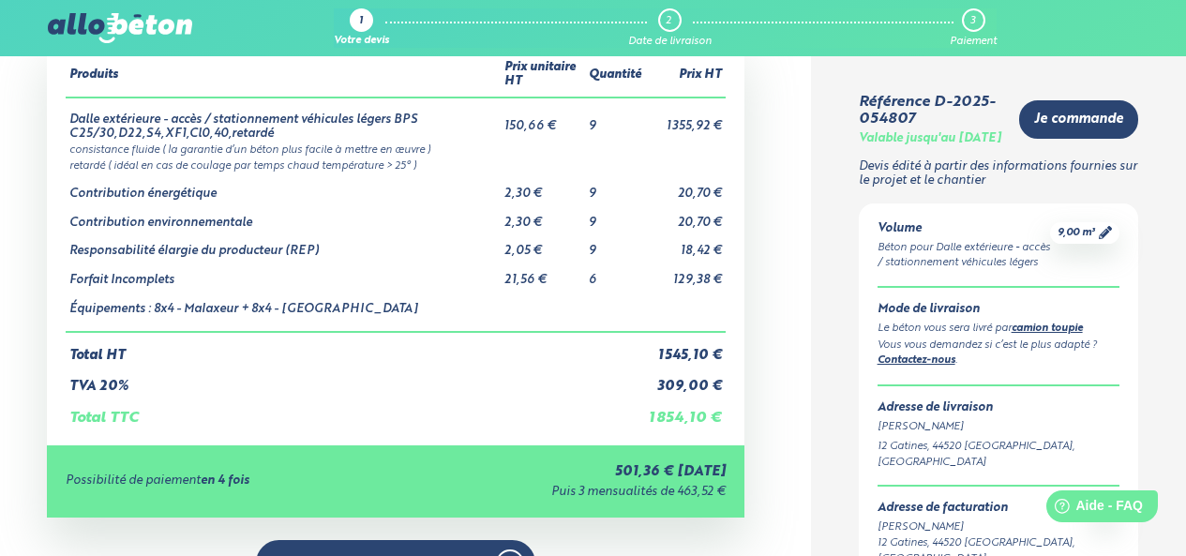
scroll to position [104, 0]
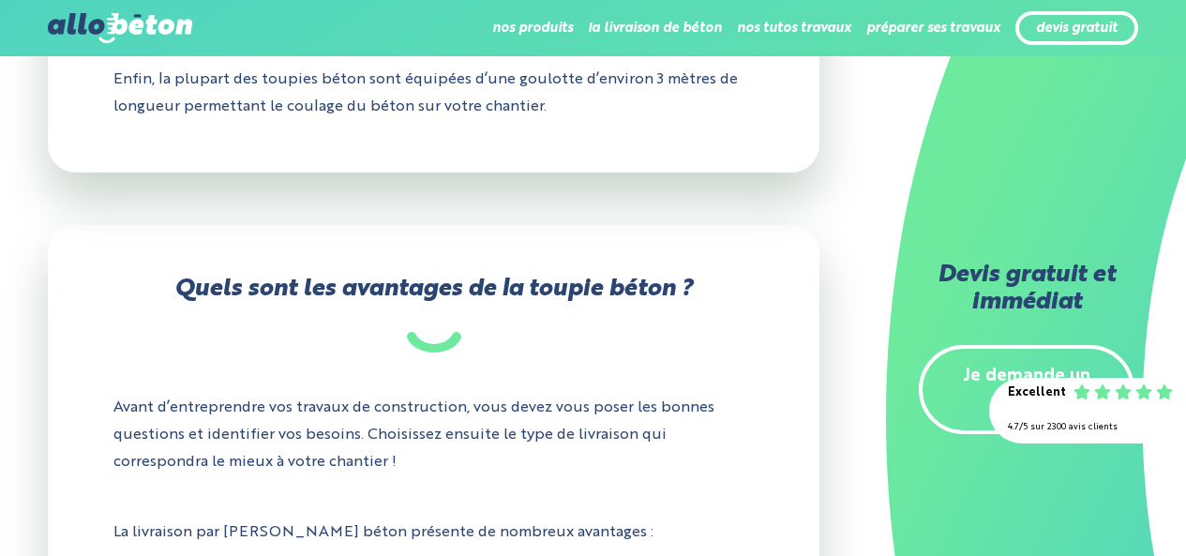
scroll to position [1425, 0]
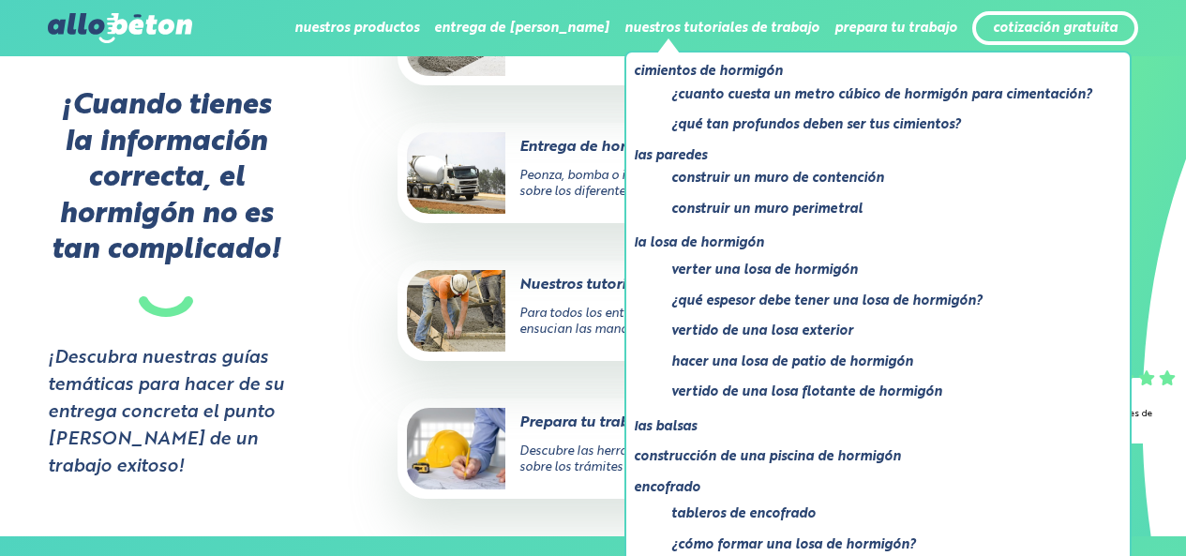
scroll to position [4692, 0]
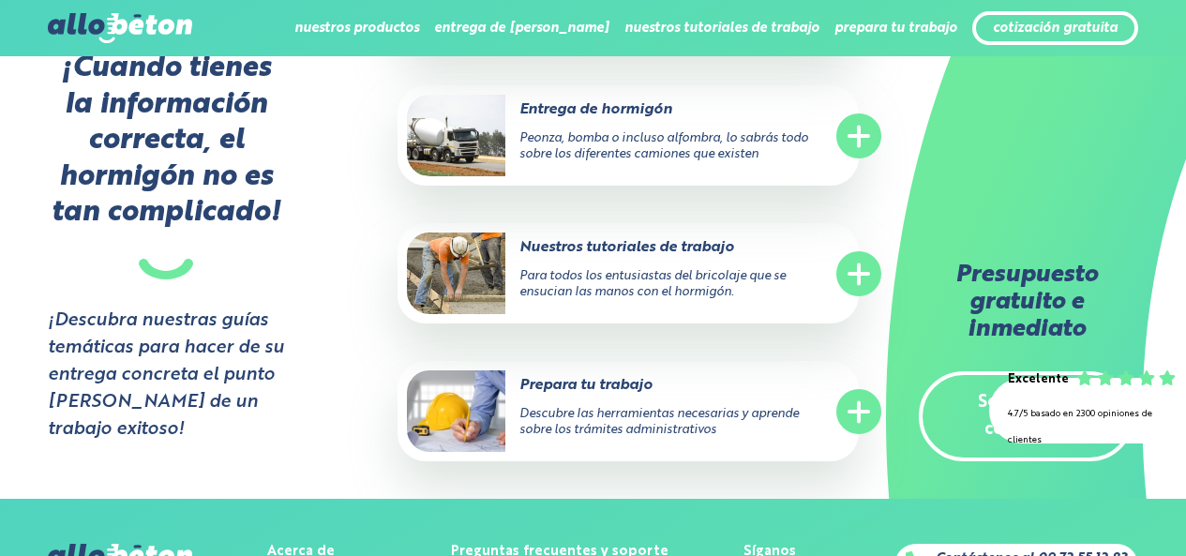
click at [859, 283] on line at bounding box center [859, 273] width 0 height 19
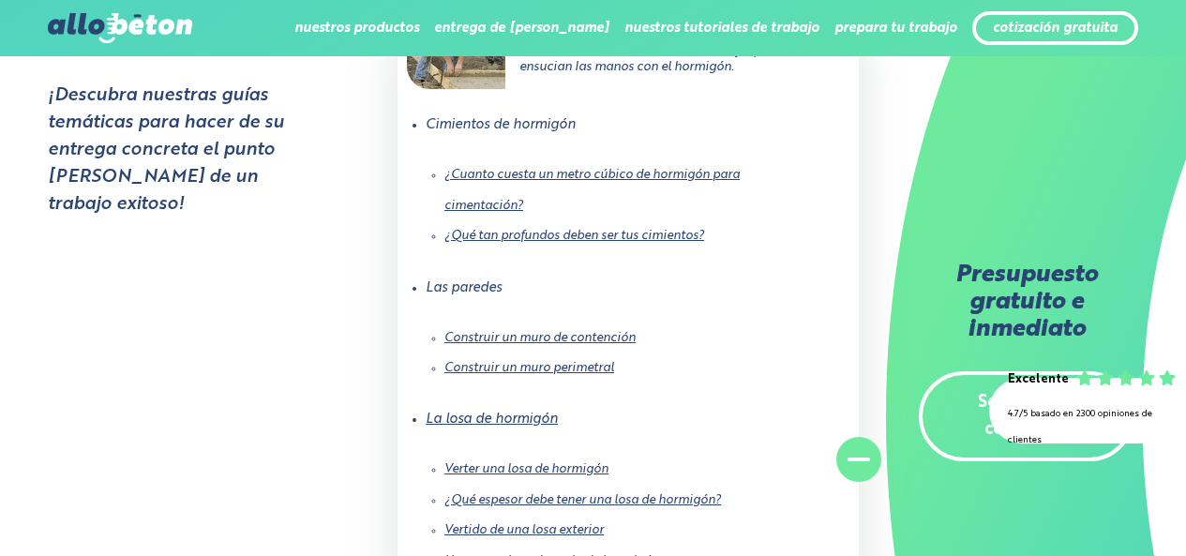
scroll to position [4955, 0]
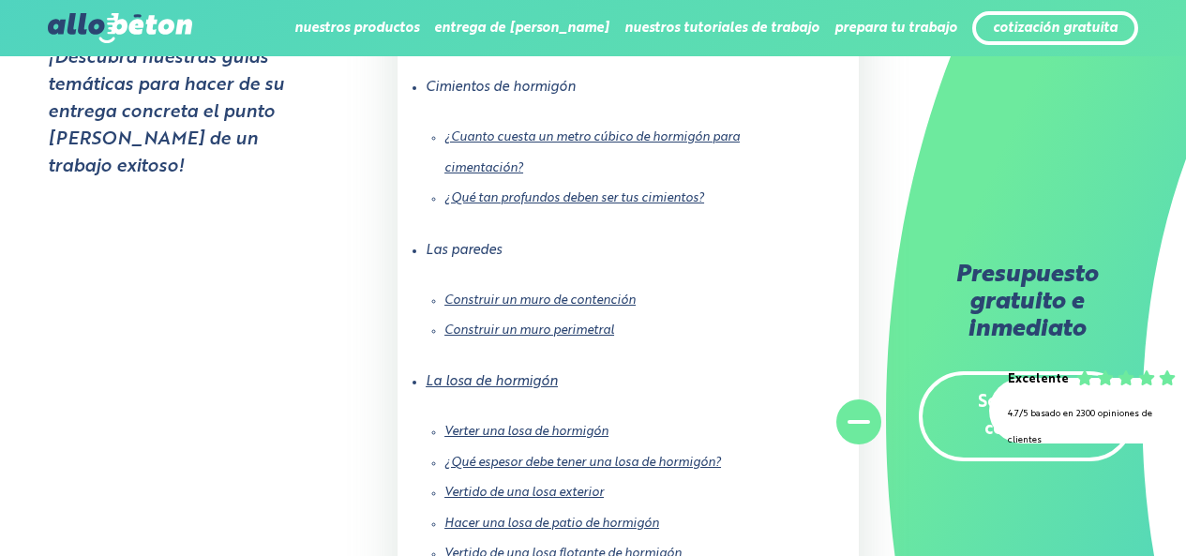
click at [629, 204] on font "¿Qué tan profundos deben ser tus cimientos?" at bounding box center [574, 198] width 260 height 12
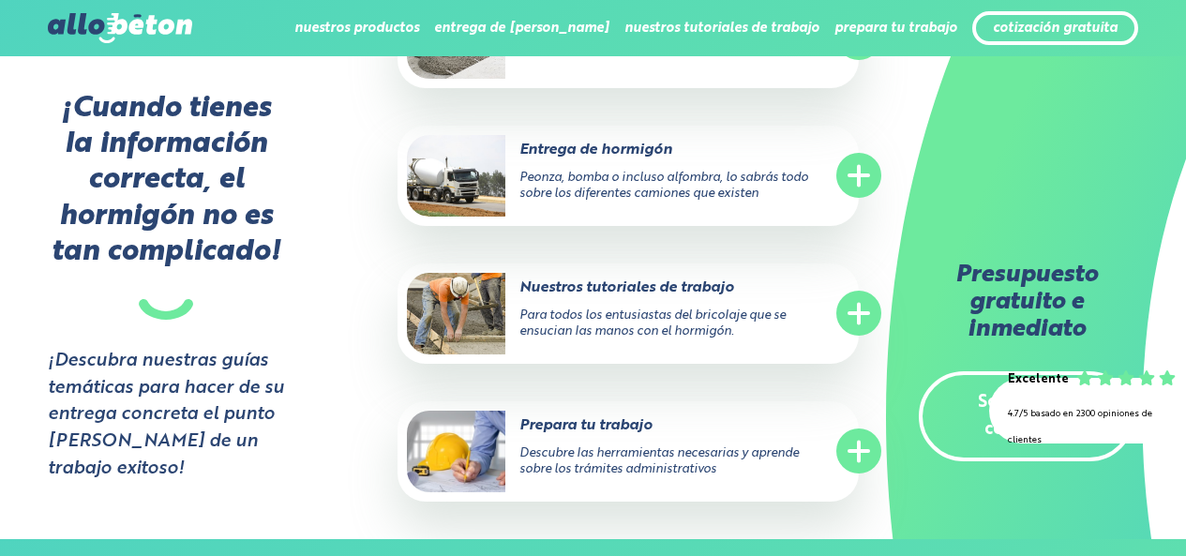
scroll to position [2549, 0]
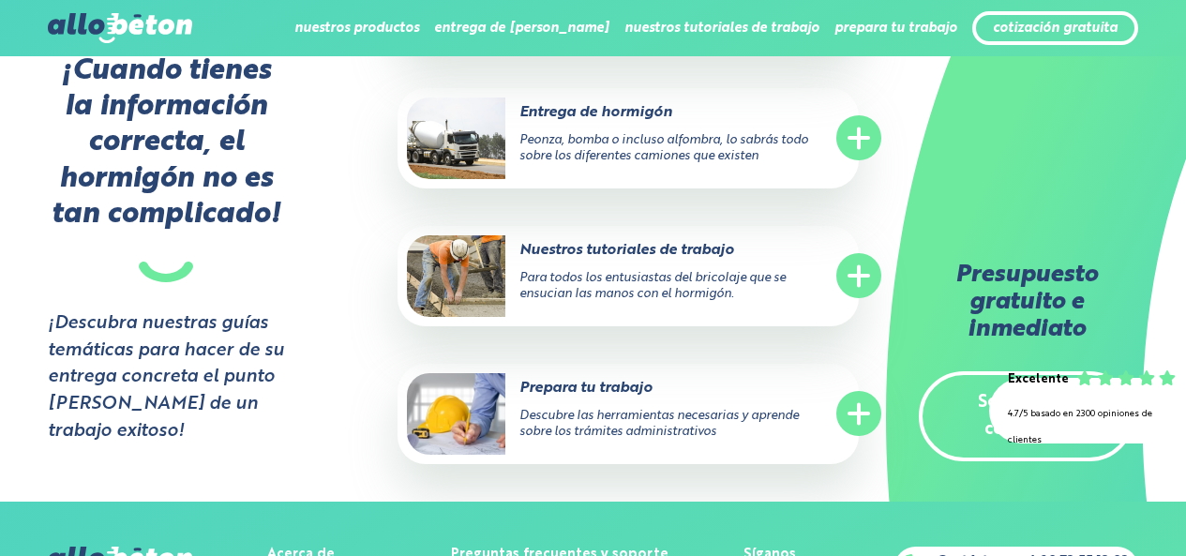
click at [859, 269] on line at bounding box center [859, 276] width 0 height 19
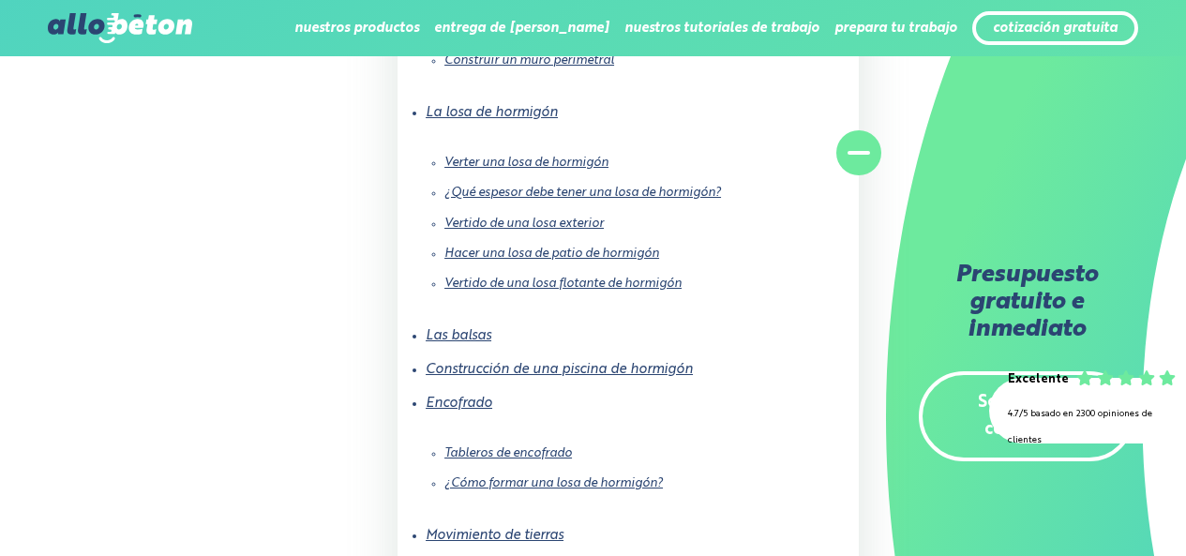
scroll to position [2999, 0]
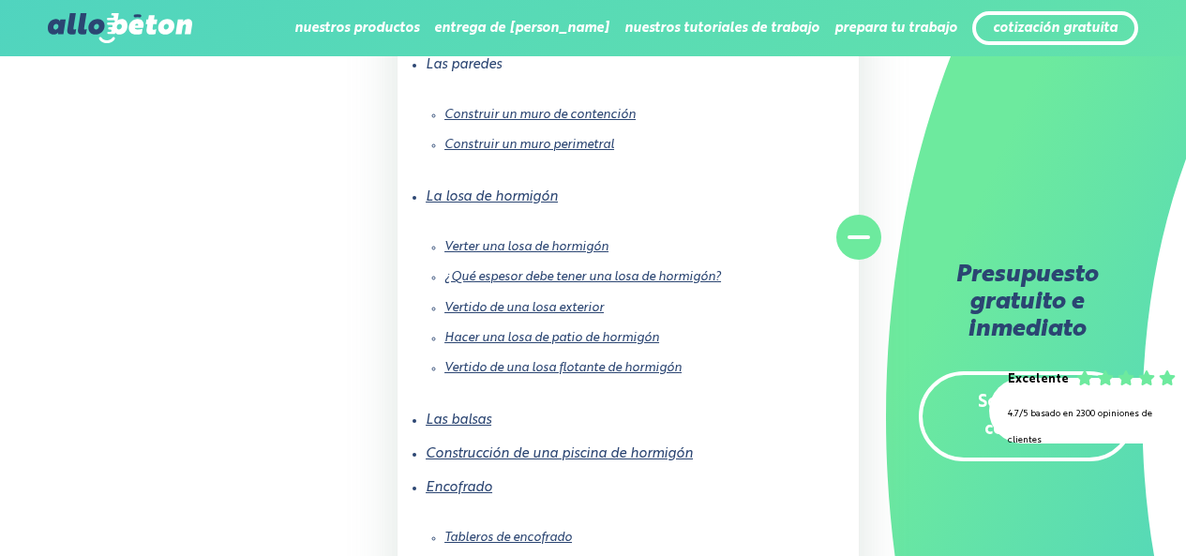
click at [501, 195] on font "La losa de hormigón" at bounding box center [492, 196] width 132 height 13
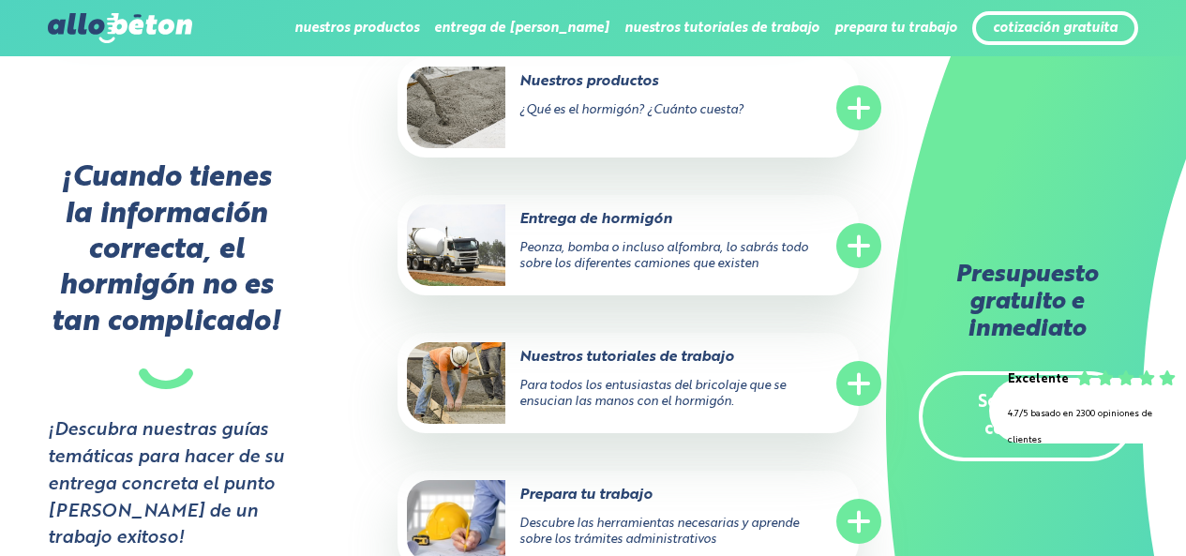
scroll to position [6299, 0]
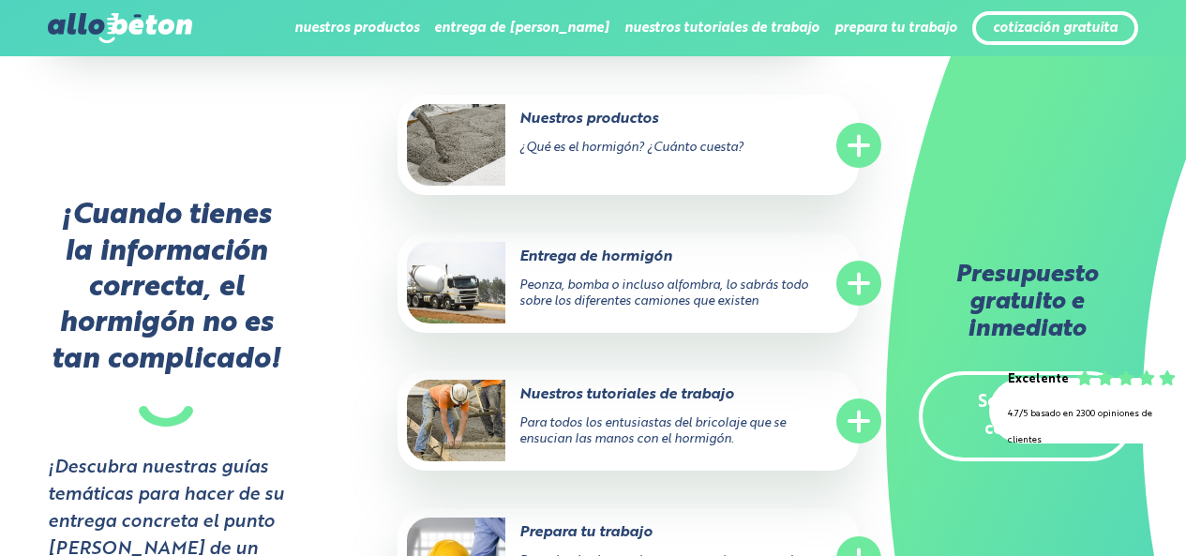
click at [856, 168] on circle at bounding box center [858, 145] width 45 height 45
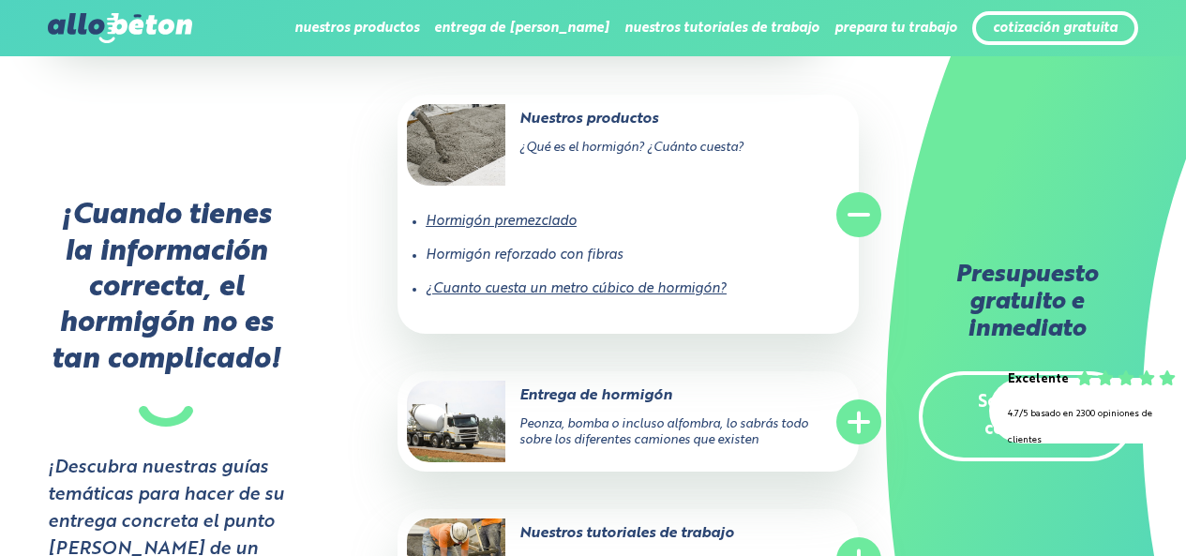
click at [495, 228] on font "Hormigón premezclado" at bounding box center [501, 221] width 151 height 13
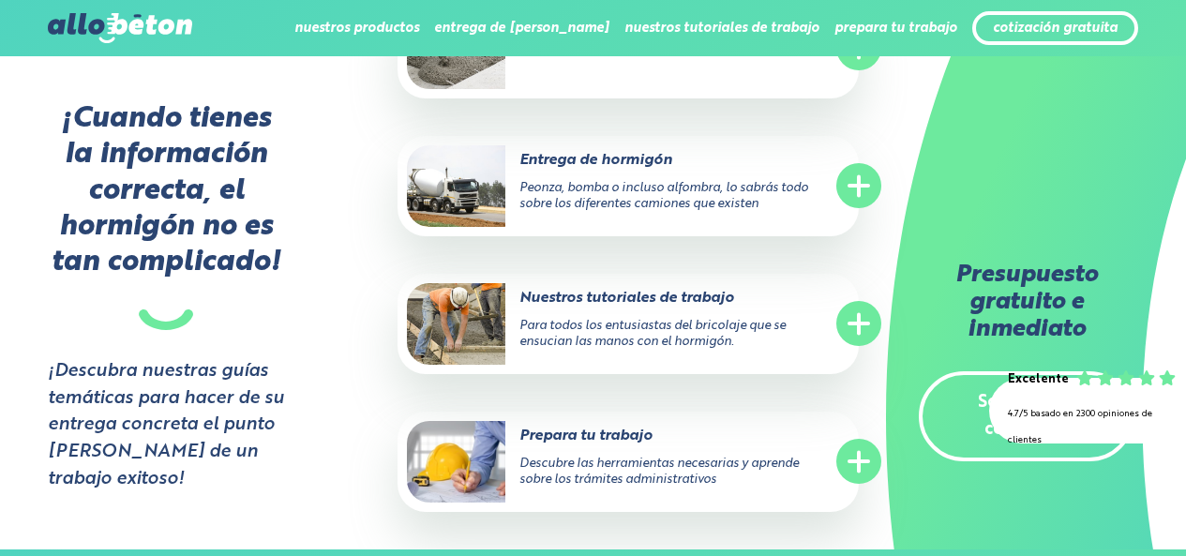
scroll to position [7011, 0]
